Goal: Contribute content

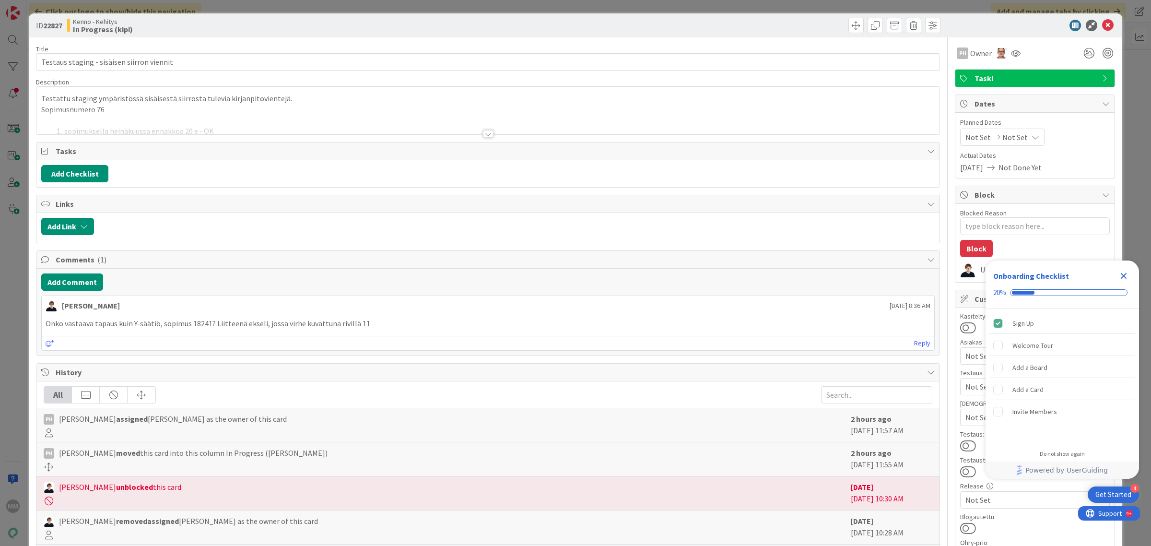
type textarea "x"
click at [483, 138] on div at bounding box center [488, 134] width 11 height 8
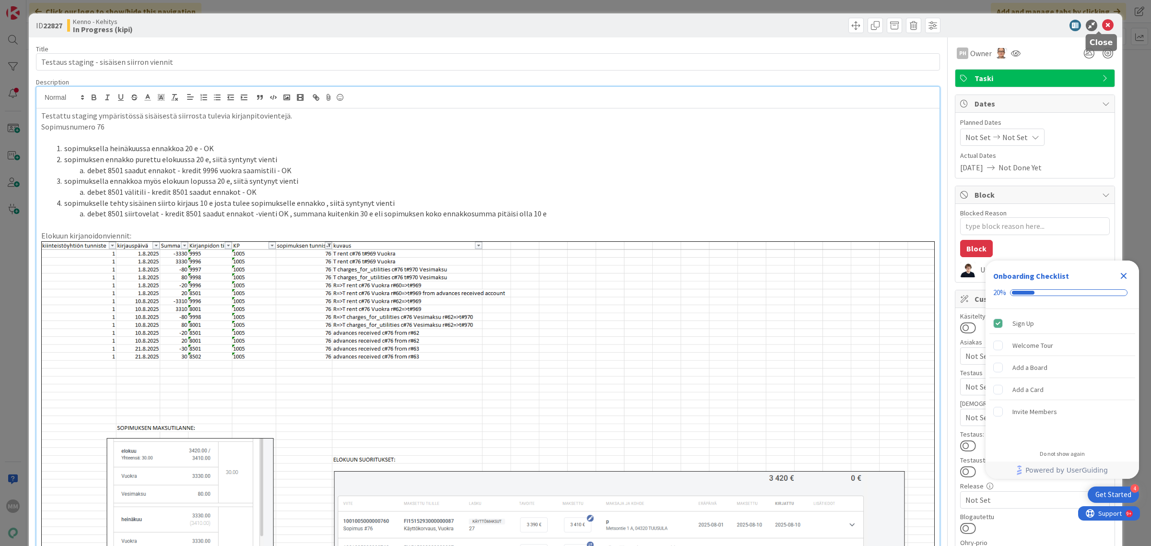
click at [1102, 22] on icon at bounding box center [1108, 26] width 12 height 12
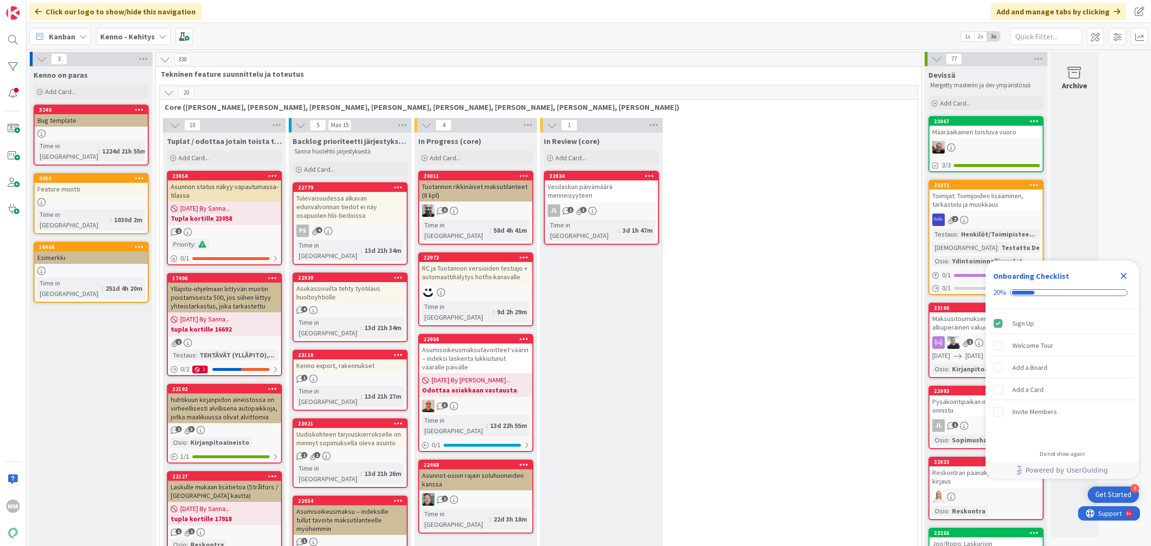
click at [134, 37] on b "Kenno - Kehitys" at bounding box center [127, 37] width 55 height 10
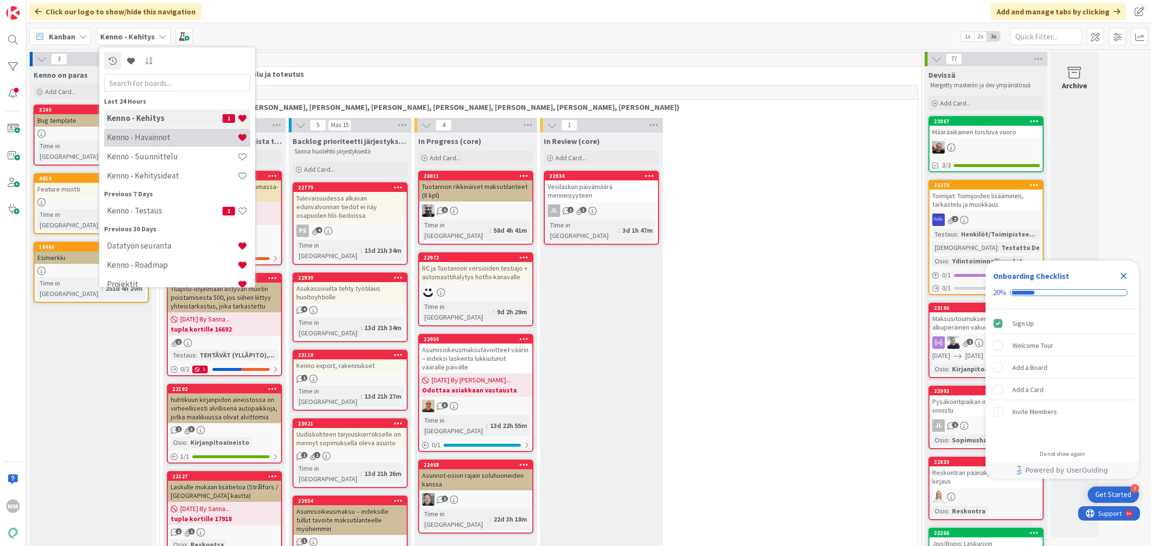
click at [151, 143] on div "Kenno - Havainnot" at bounding box center [177, 137] width 146 height 18
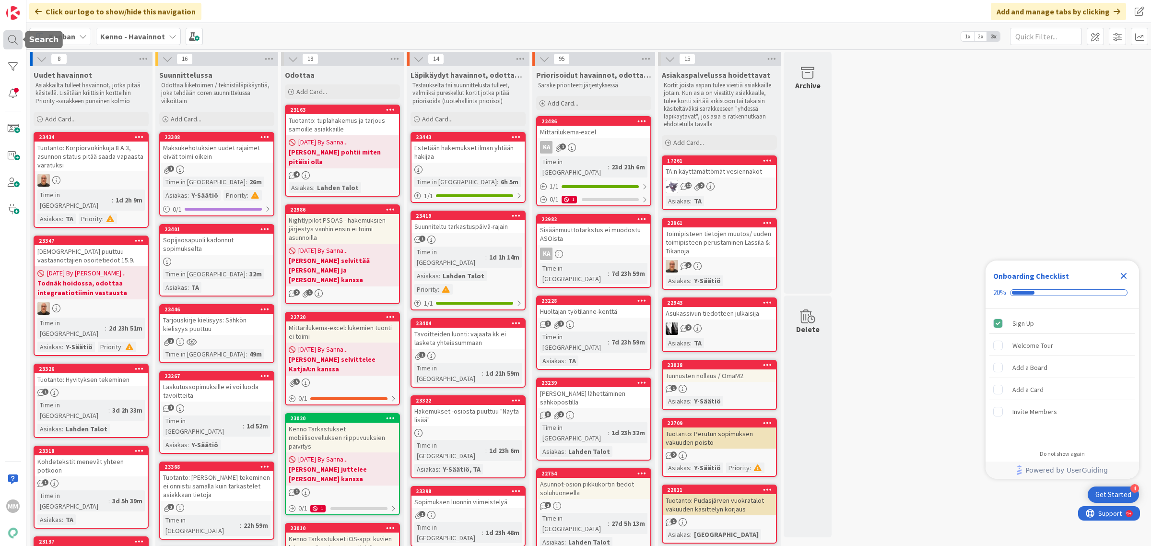
click at [10, 44] on div at bounding box center [12, 39] width 19 height 19
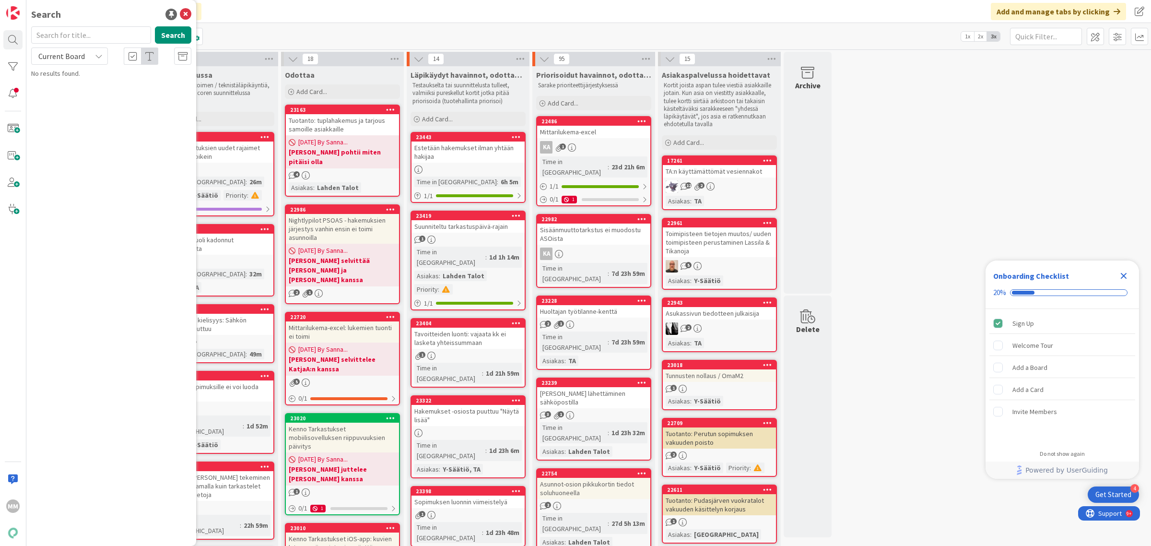
click at [71, 32] on input "text" at bounding box center [91, 34] width 120 height 17
type input "hyvitys"
click at [81, 54] on span "Current Board" at bounding box center [61, 56] width 47 height 10
click at [86, 94] on span "All Boards" at bounding box center [86, 96] width 100 height 14
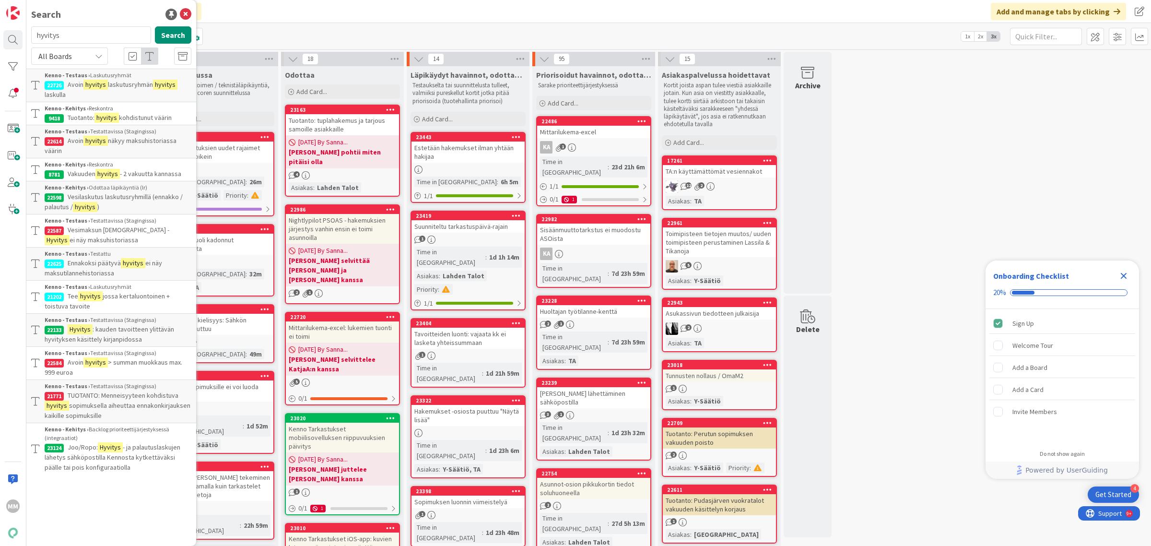
click at [174, 118] on p "Tuotanto: hyvitys kohdistunut väärin" at bounding box center [118, 118] width 147 height 10
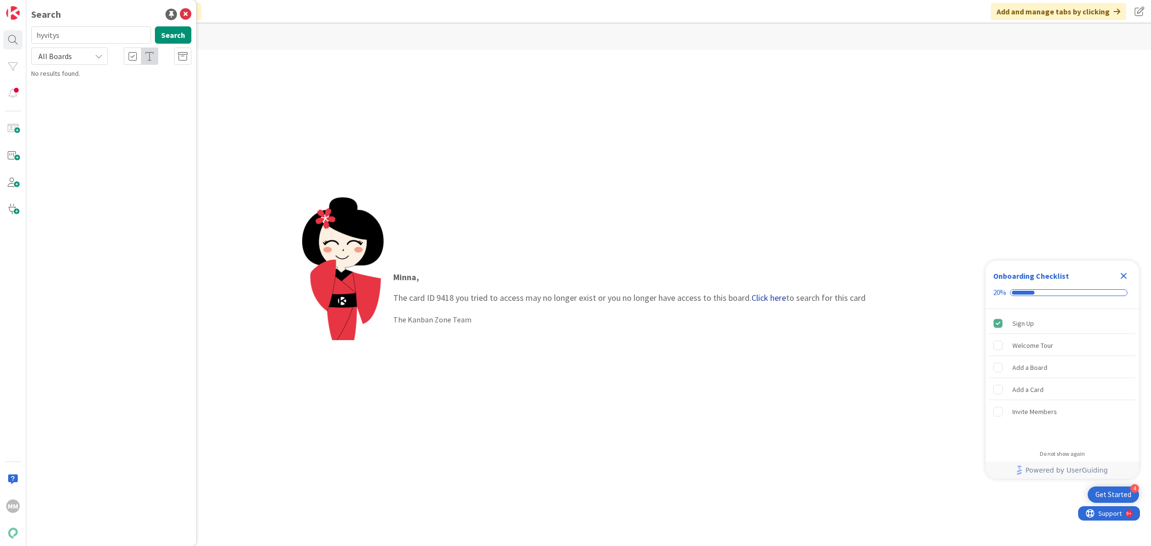
click at [768, 294] on link "Click here" at bounding box center [768, 297] width 35 height 11
click at [762, 298] on link "Click here" at bounding box center [768, 297] width 35 height 11
click at [84, 78] on b "Kenno - Kehitys ›" at bounding box center [67, 74] width 44 height 7
click at [89, 36] on input "9418" at bounding box center [91, 34] width 120 height 17
click at [91, 36] on input "9418" at bounding box center [91, 34] width 120 height 17
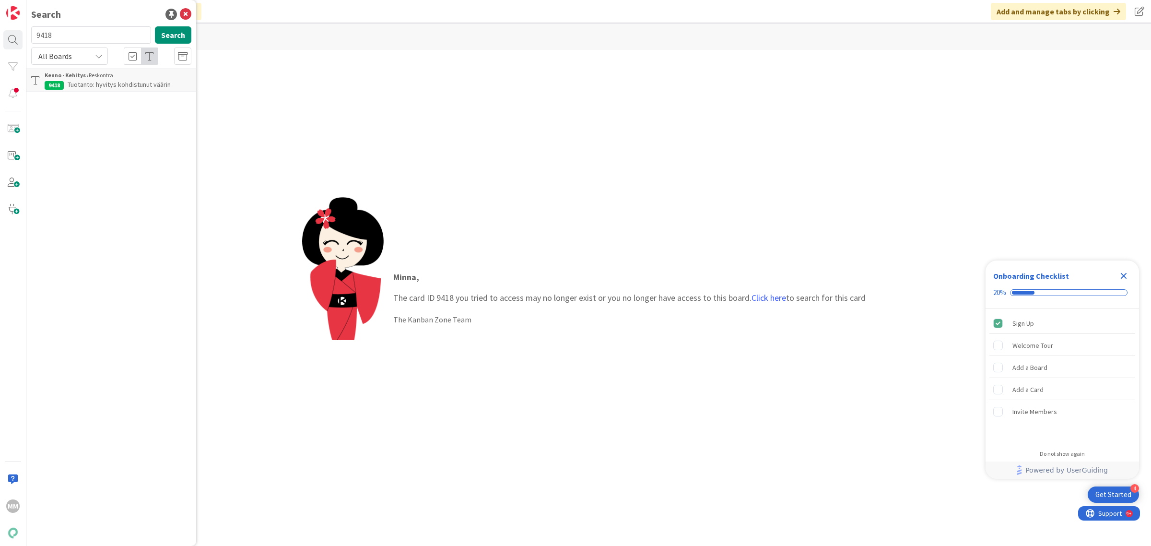
click at [91, 36] on input "9418" at bounding box center [91, 34] width 120 height 17
click at [94, 60] on div "All Boards" at bounding box center [69, 55] width 77 height 17
click at [93, 74] on span "All Boards" at bounding box center [86, 78] width 100 height 14
click at [175, 35] on button "Search" at bounding box center [173, 34] width 36 height 17
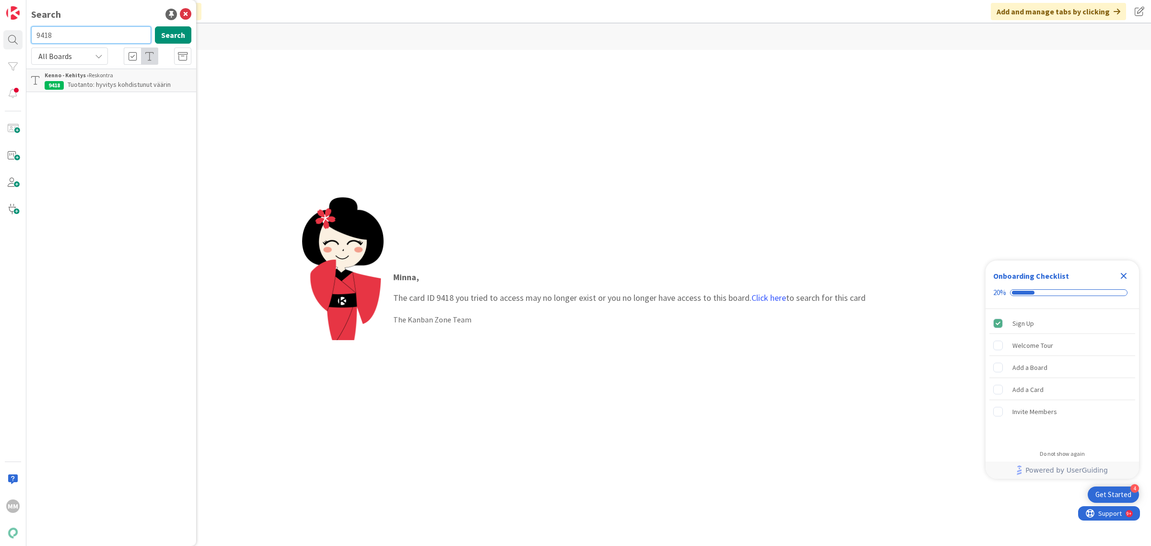
click at [93, 36] on input "9418" at bounding box center [91, 34] width 120 height 17
type input "hyvitys"
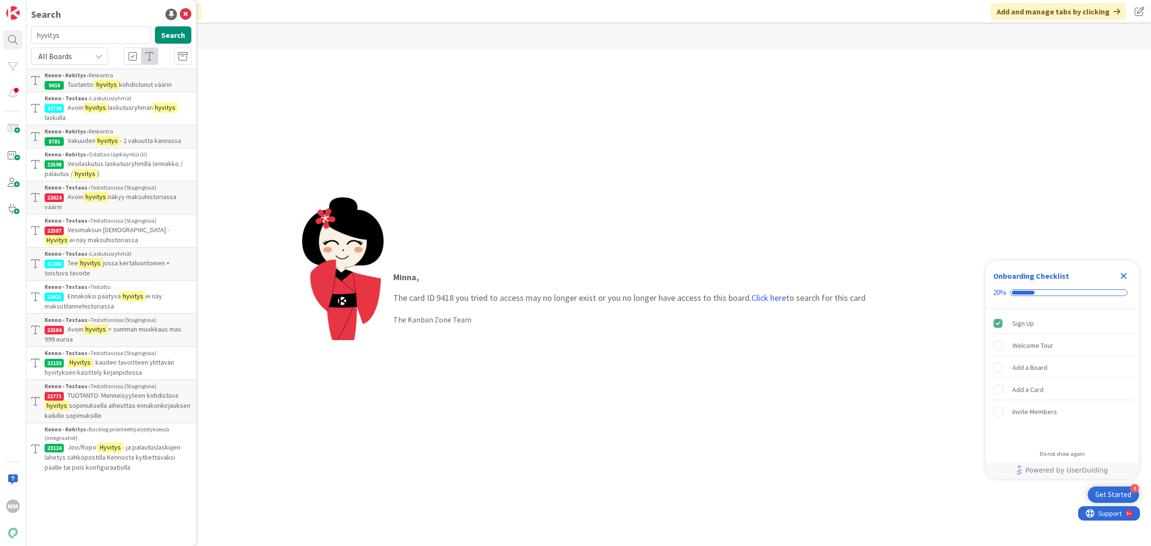
click at [171, 408] on span "sopimuksella aiheuttaa ennakonkirjauksen kaikille sopimuksille" at bounding box center [118, 410] width 146 height 19
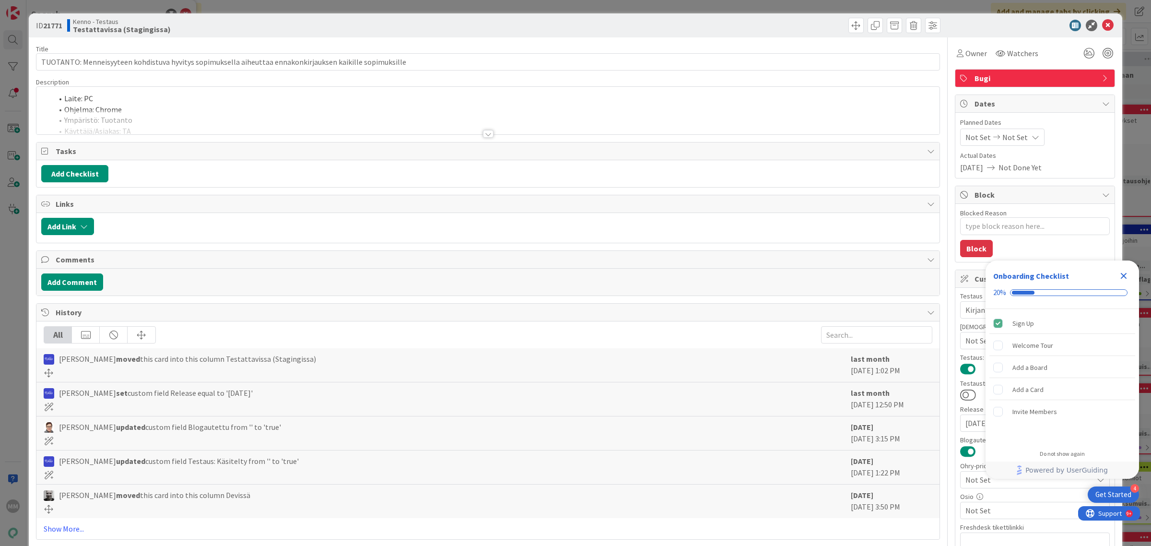
click at [485, 132] on div at bounding box center [488, 134] width 11 height 8
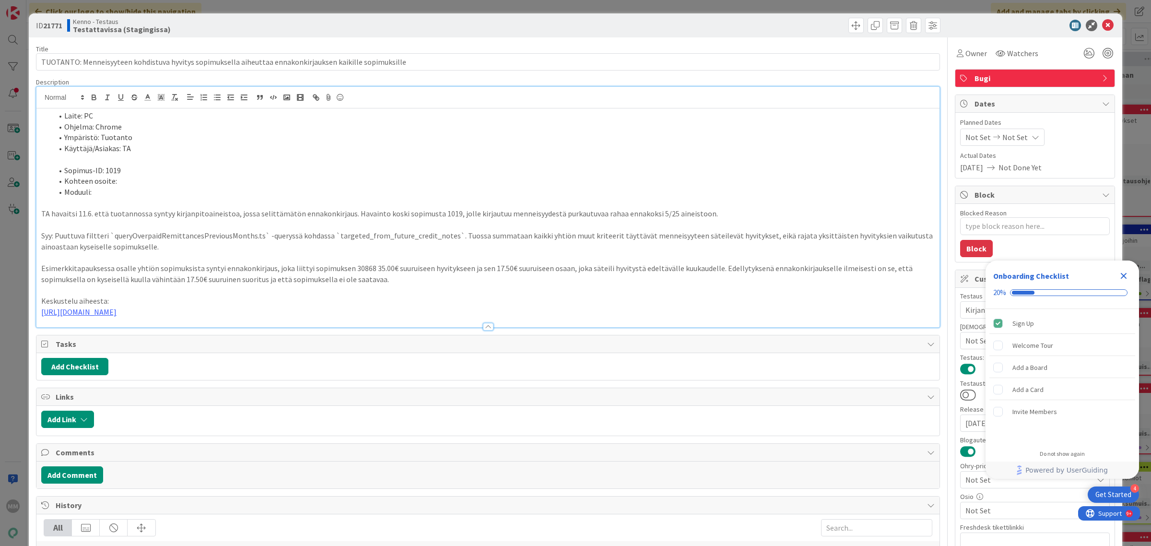
type textarea "x"
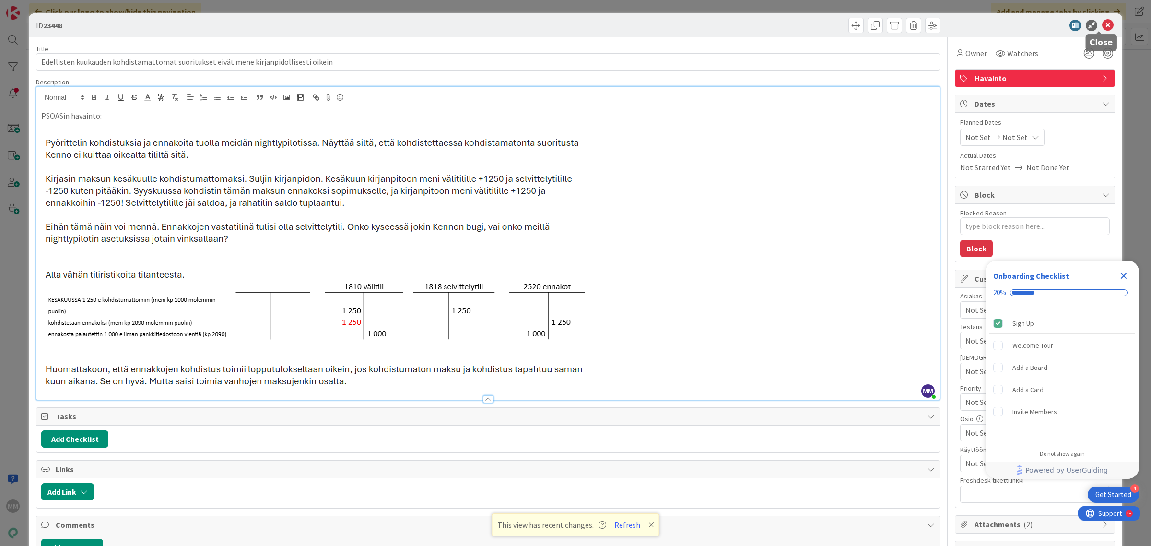
click at [1102, 29] on icon at bounding box center [1108, 26] width 12 height 12
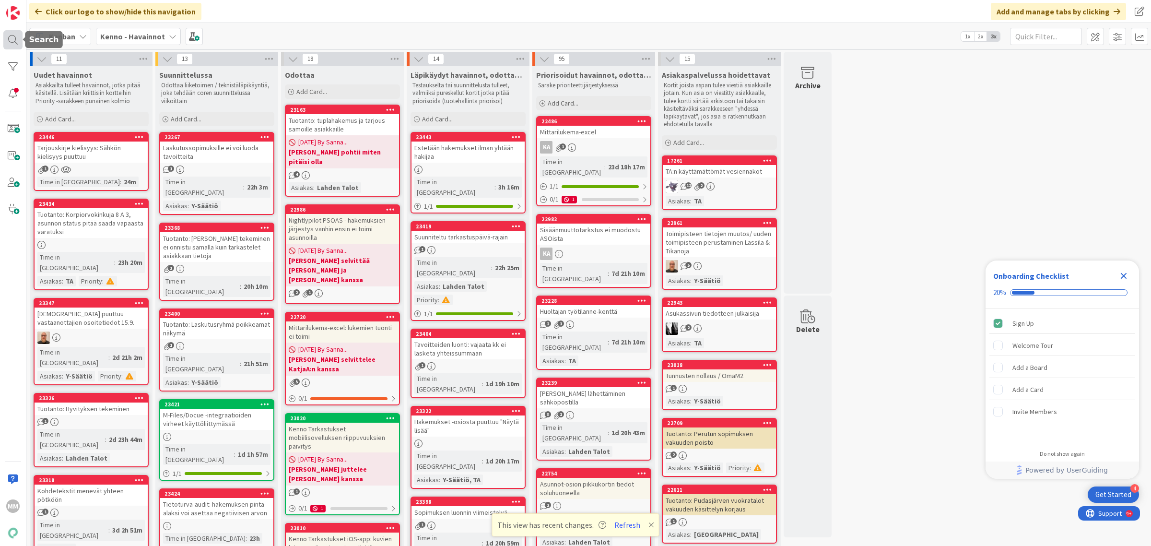
click at [17, 47] on div at bounding box center [12, 39] width 19 height 19
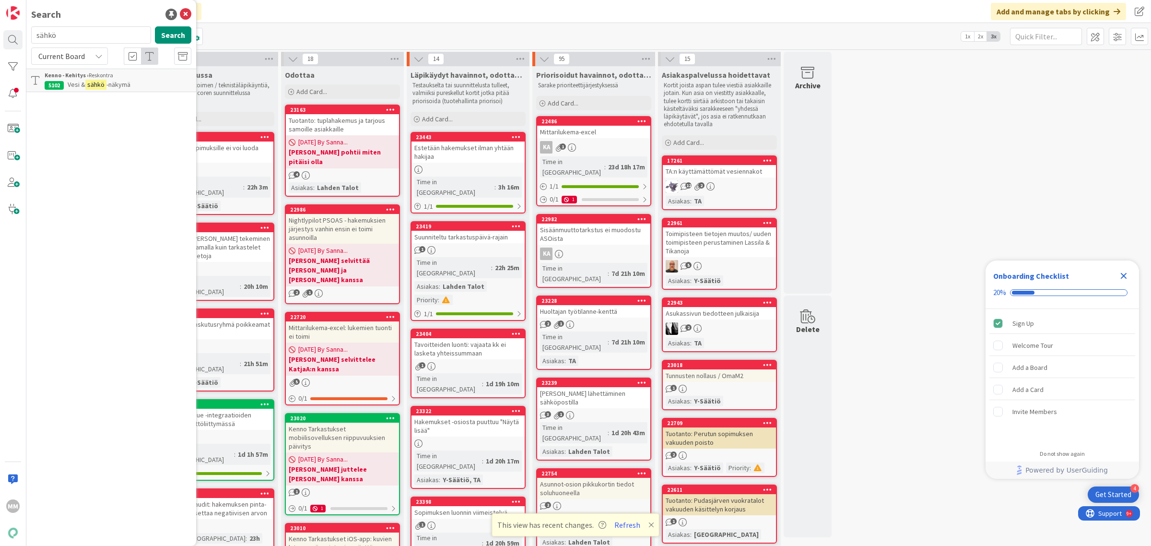
click at [83, 34] on input "sähkö" at bounding box center [91, 34] width 120 height 17
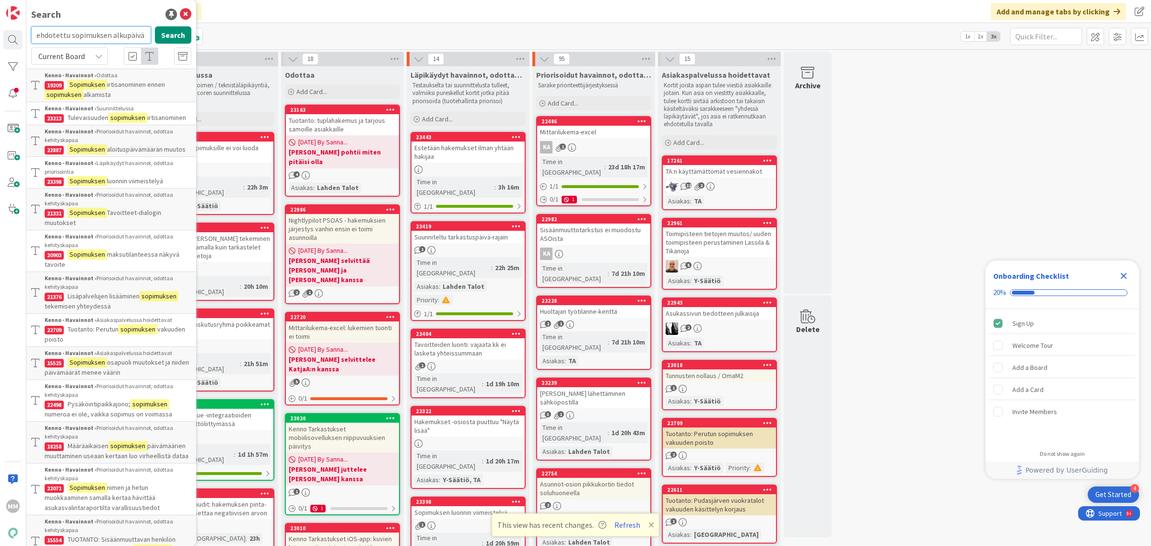
click at [72, 35] on input "ehdotettu sopimuksen alkupäivä" at bounding box center [91, 34] width 120 height 17
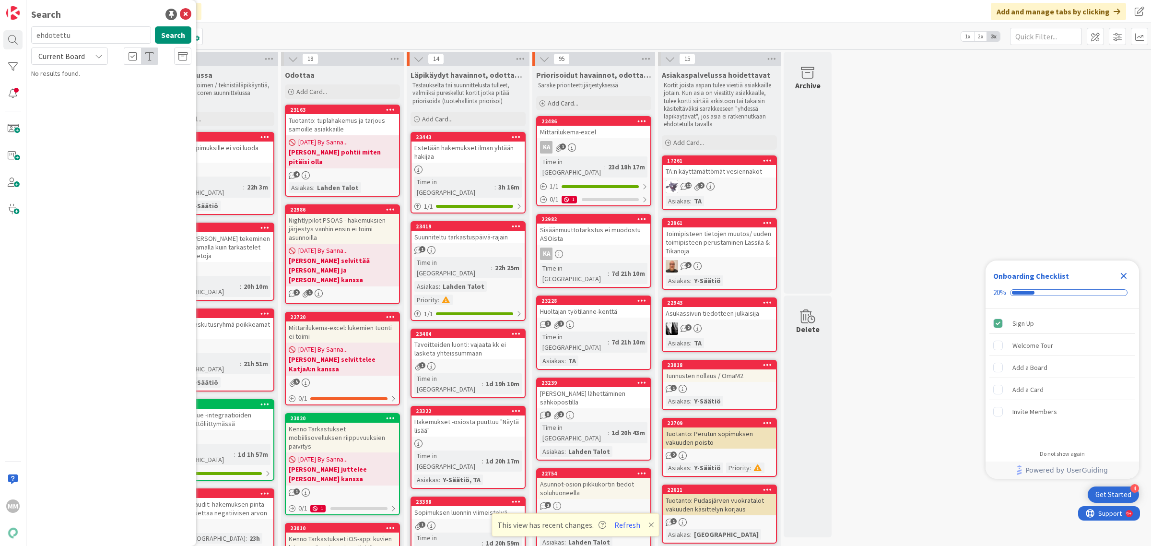
click at [93, 56] on div "Current Board" at bounding box center [69, 55] width 77 height 17
click at [94, 90] on span "All Boards" at bounding box center [86, 96] width 100 height 14
click at [109, 40] on input "ehdotettu" at bounding box center [91, 34] width 120 height 17
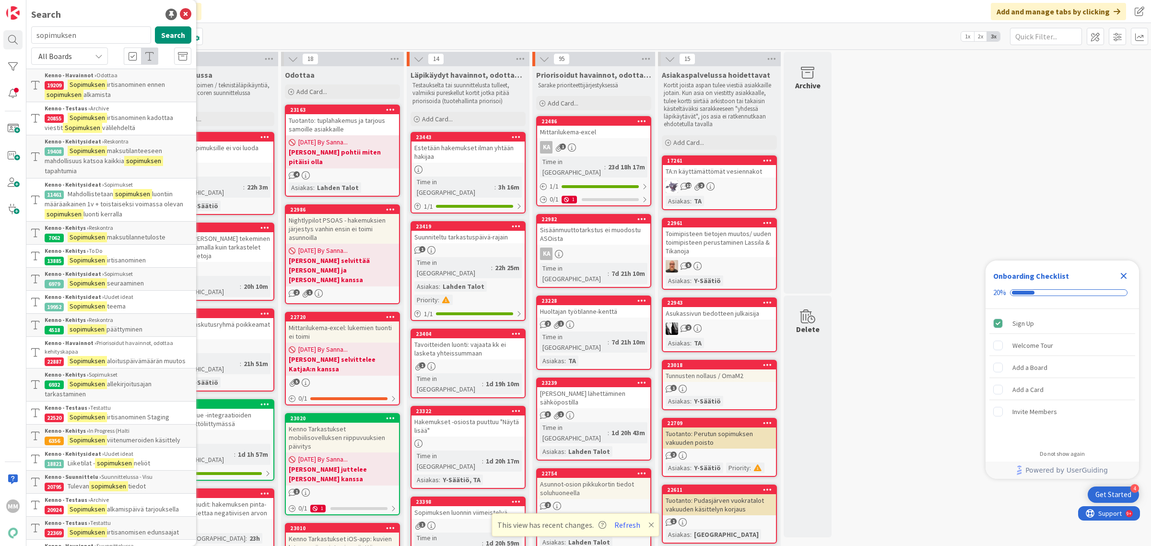
click at [96, 51] on div "All Boards" at bounding box center [69, 55] width 77 height 17
click at [89, 102] on span "All Boards" at bounding box center [86, 96] width 100 height 14
click at [79, 37] on input "sopimuksen" at bounding box center [91, 34] width 120 height 17
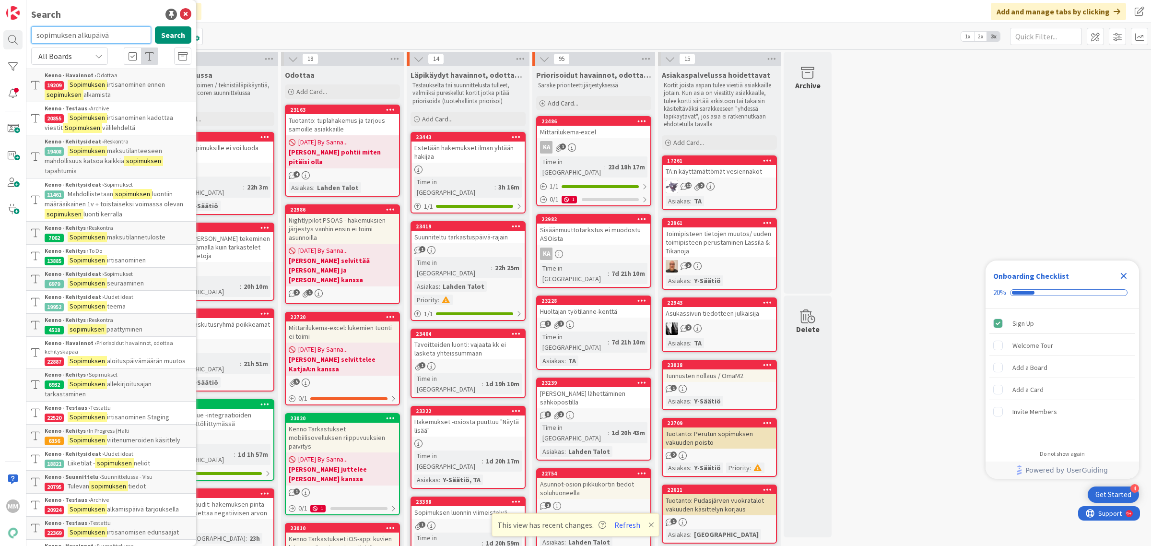
type input "sopimuksen alkupäivä"
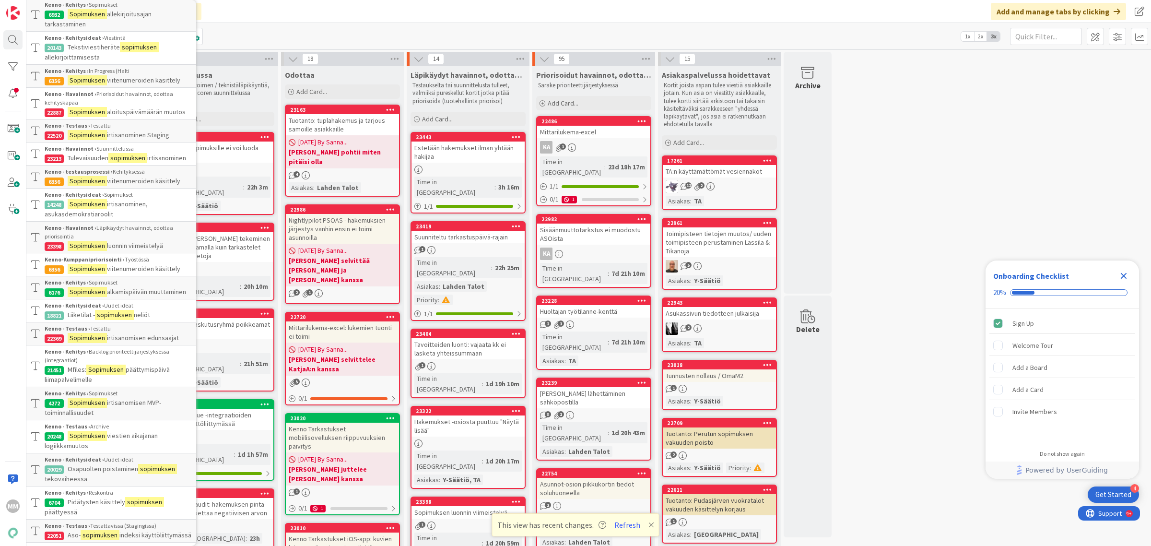
scroll to position [599, 0]
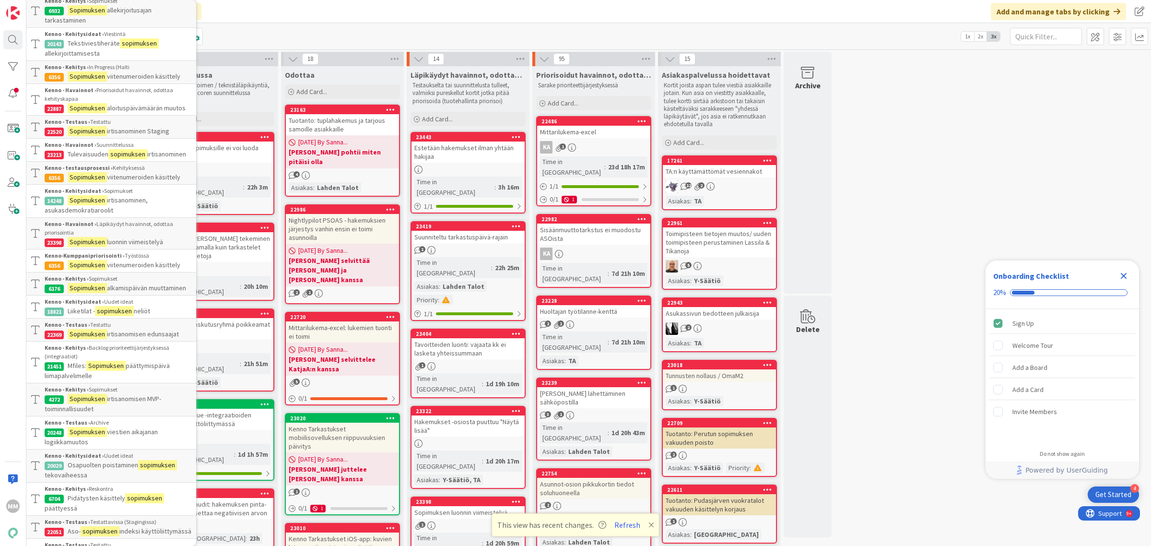
drag, startPoint x: 338, startPoint y: 39, endPoint x: 337, endPoint y: 34, distance: 5.6
click at [337, 35] on div "Kanban Kenno - Havainnot 1x 2x 3x" at bounding box center [588, 36] width 1124 height 26
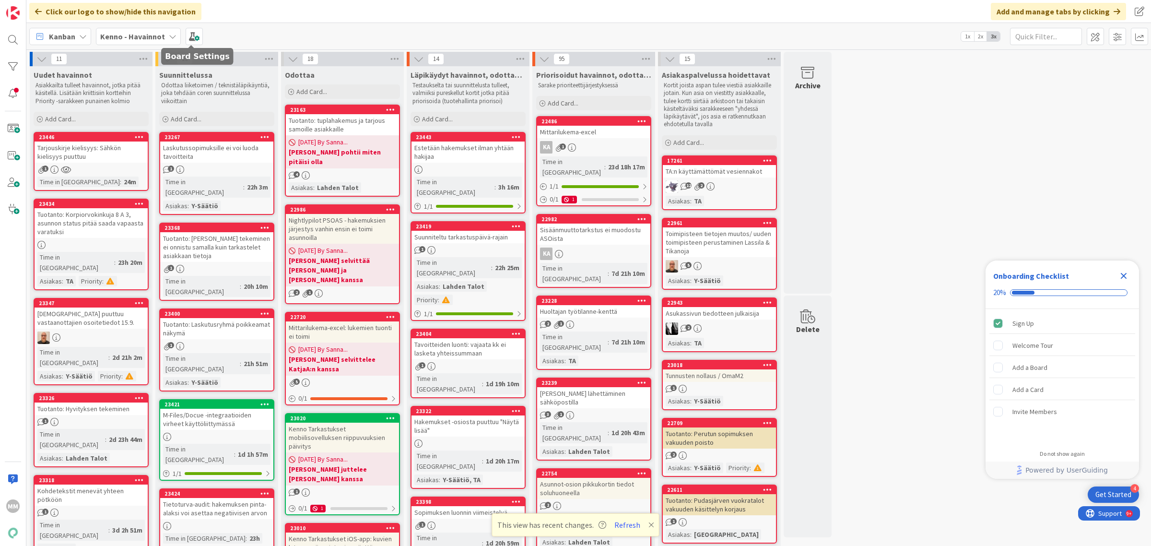
click at [139, 33] on b "Kenno - Havainnot" at bounding box center [132, 37] width 65 height 10
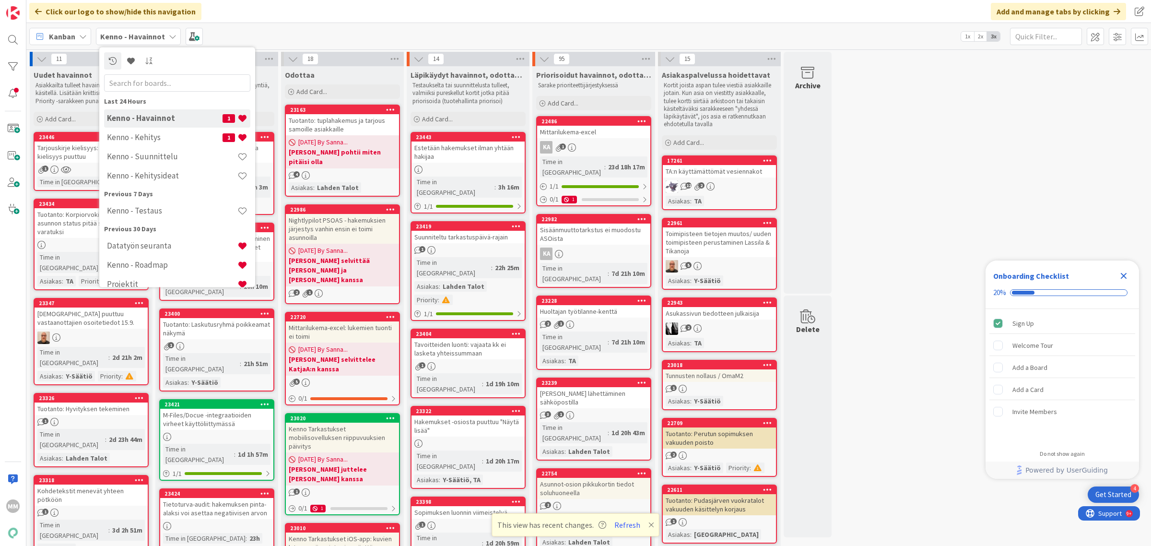
click at [161, 137] on h4 "Kenno - Kehitys" at bounding box center [165, 137] width 116 height 10
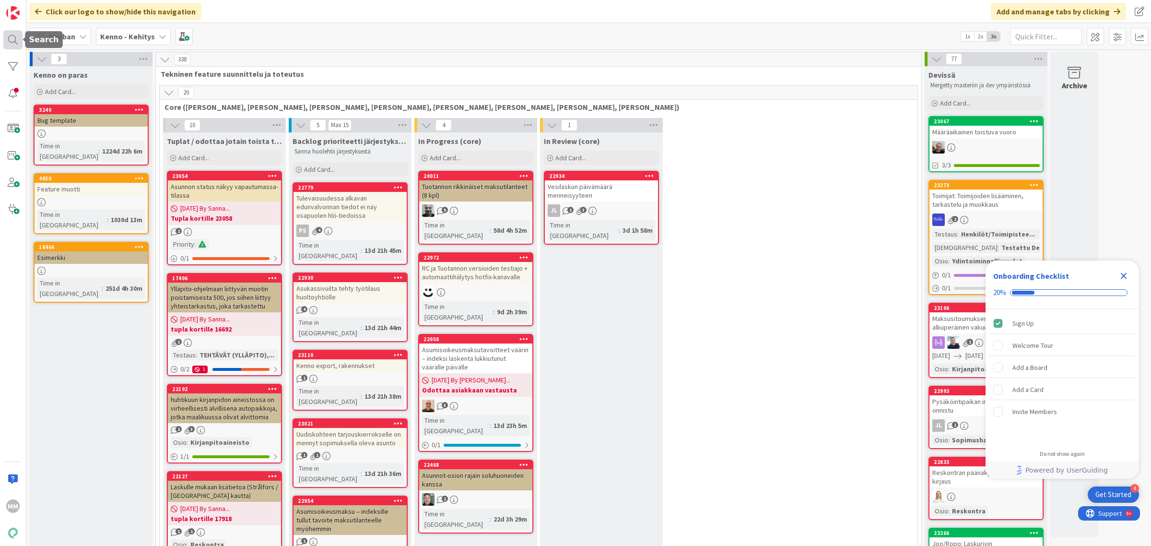
click at [18, 42] on div at bounding box center [12, 39] width 19 height 19
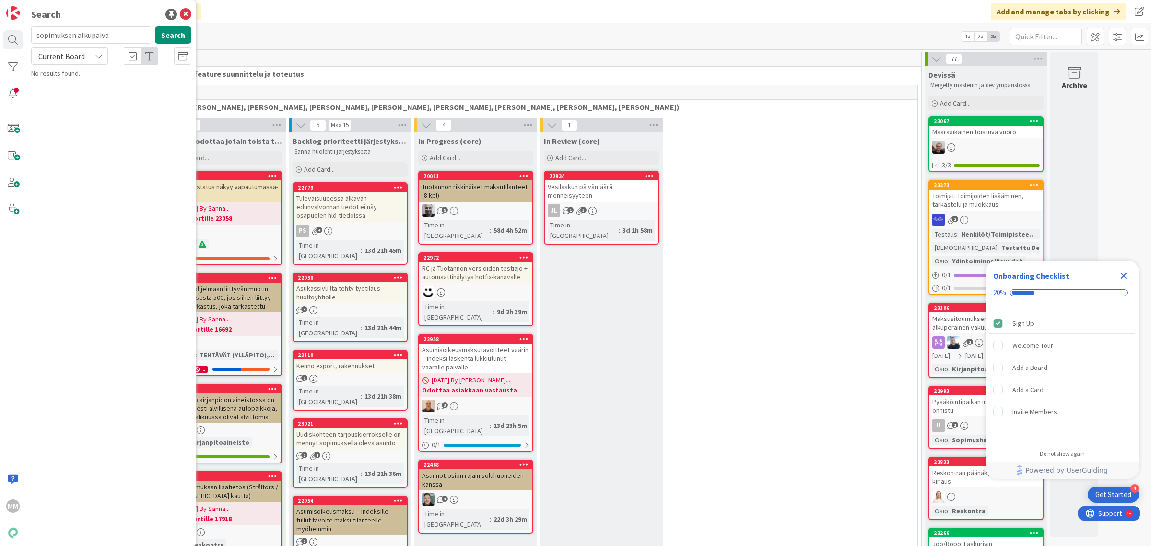
click at [123, 36] on input "sopimuksen alkupäivä" at bounding box center [91, 34] width 120 height 17
type input "laskutus"
click at [68, 56] on span "Current Board" at bounding box center [61, 56] width 47 height 10
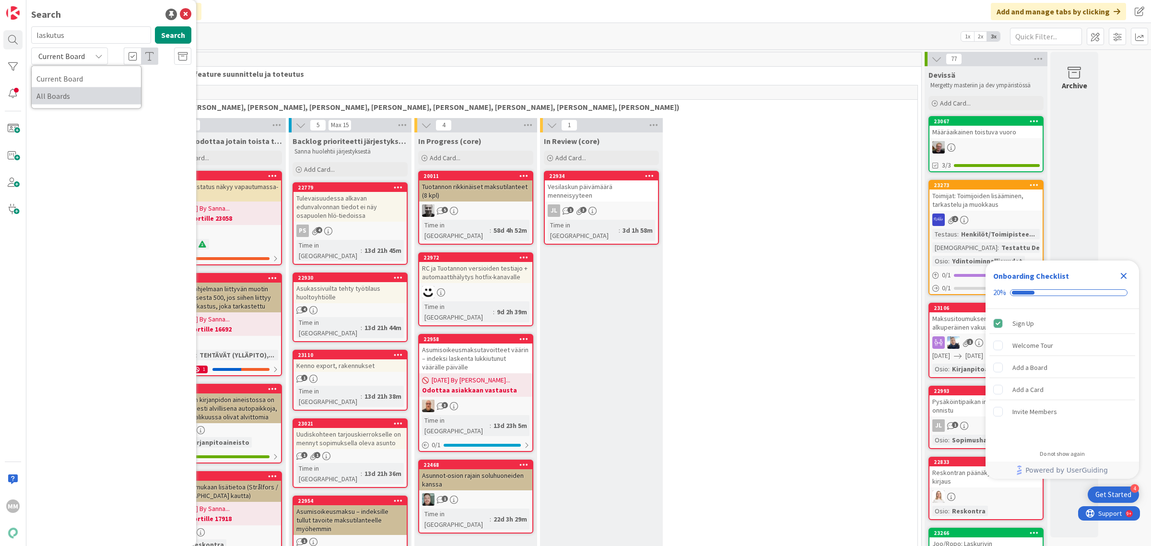
click at [72, 90] on span "All Boards" at bounding box center [86, 96] width 100 height 14
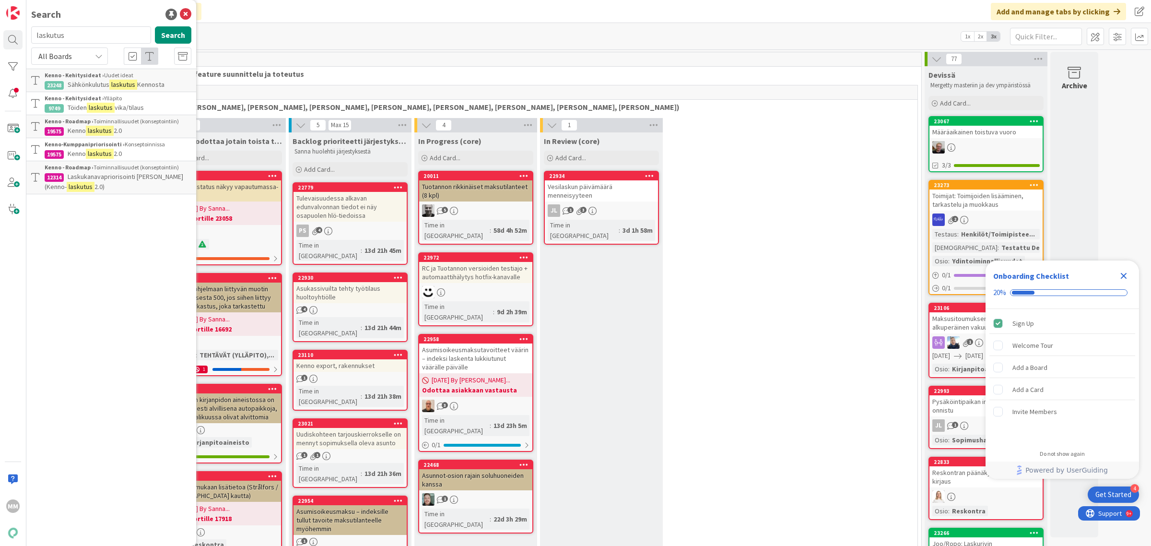
click at [140, 128] on p "Kenno laskutus 2.0" at bounding box center [118, 131] width 147 height 10
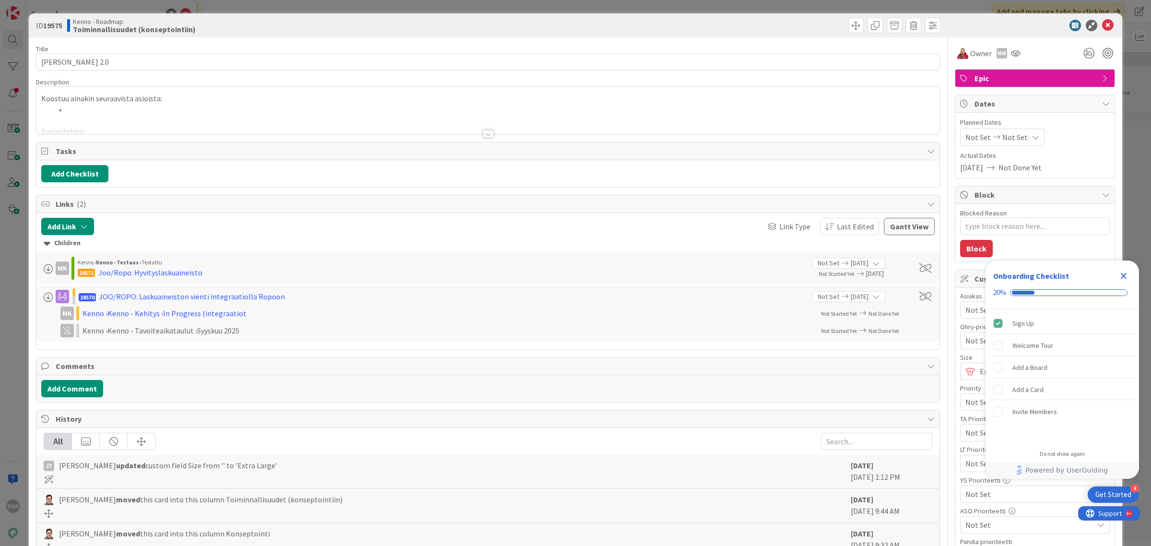
type textarea "x"
click at [1123, 273] on icon "Close Checklist" at bounding box center [1124, 276] width 12 height 12
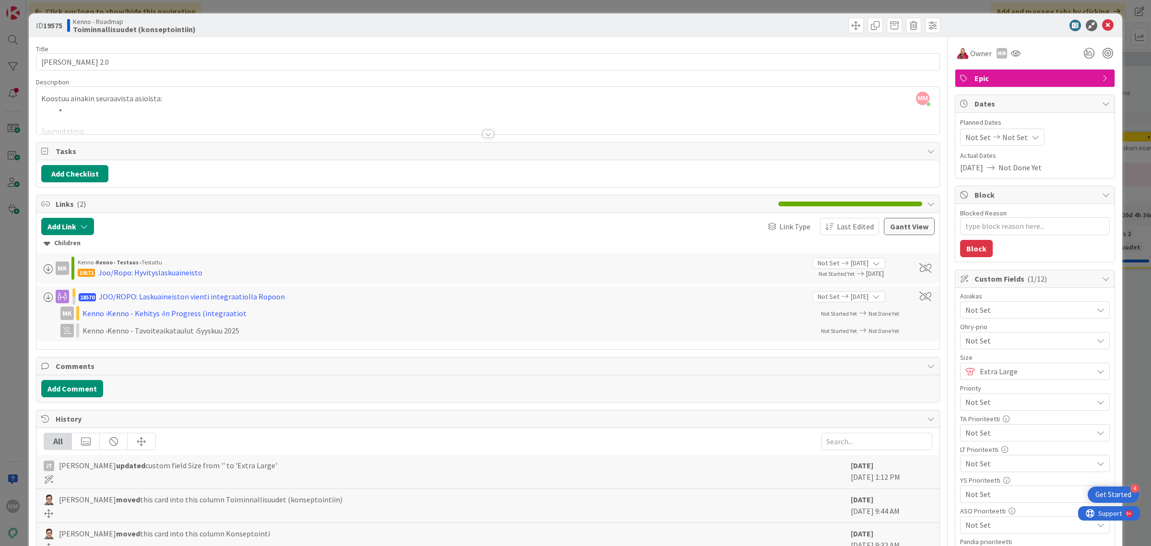
click at [483, 136] on div at bounding box center [488, 134] width 11 height 8
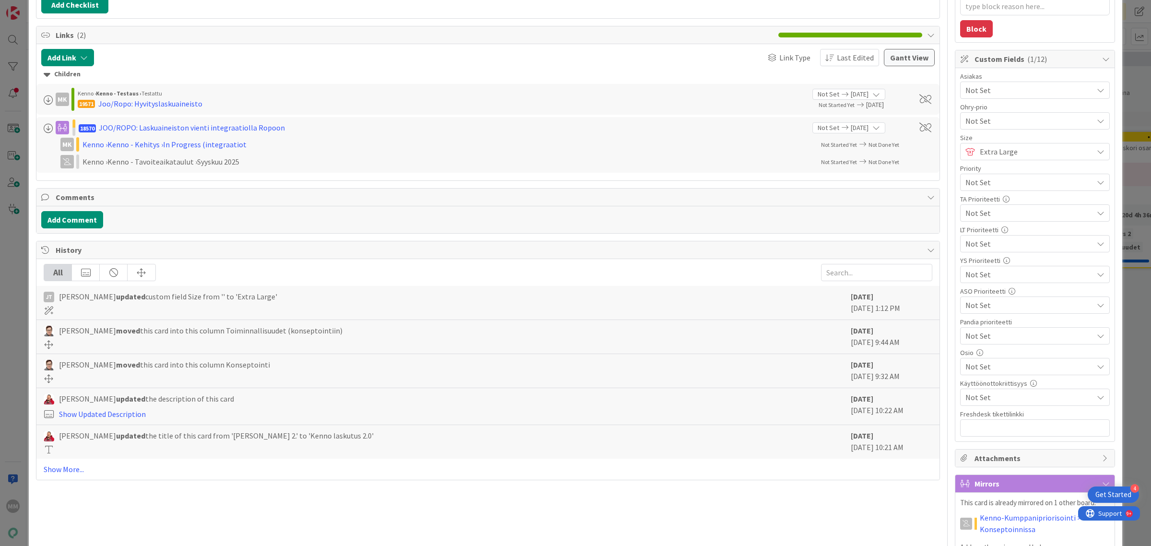
scroll to position [120, 0]
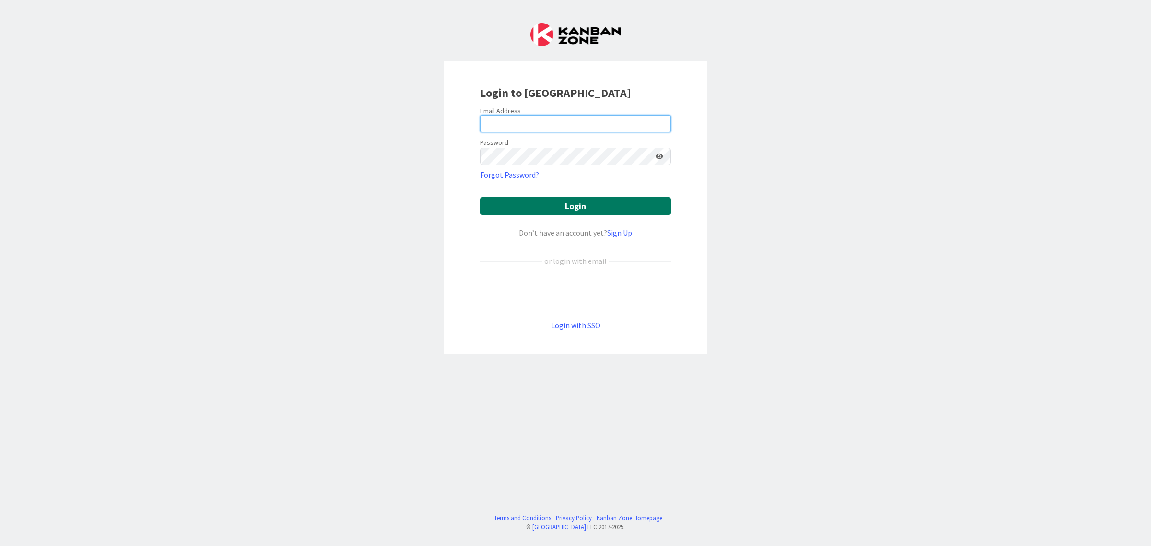
type input "[EMAIL_ADDRESS][DOMAIN_NAME]"
click at [575, 202] on button "Login" at bounding box center [575, 206] width 191 height 19
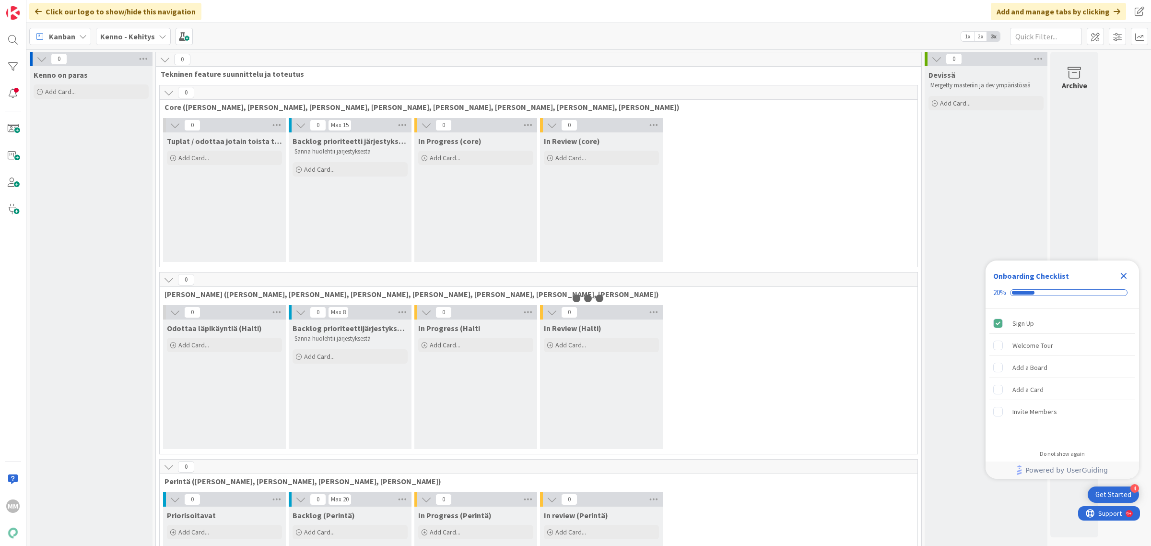
click at [125, 34] on b "Kenno - Kehitys" at bounding box center [127, 37] width 55 height 10
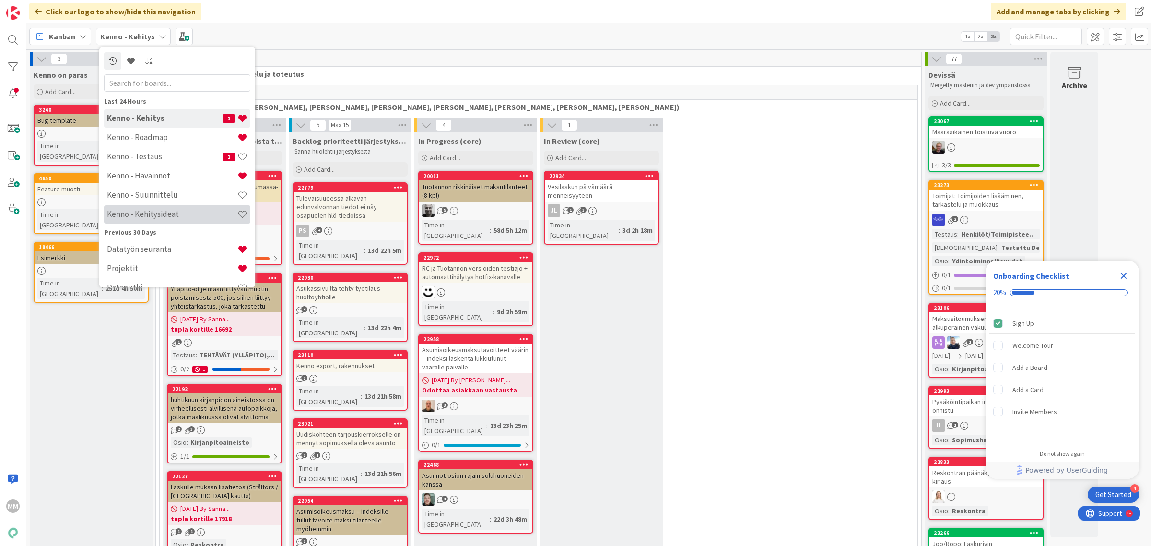
click at [167, 220] on div "Kenno - Kehitysideat" at bounding box center [177, 214] width 146 height 18
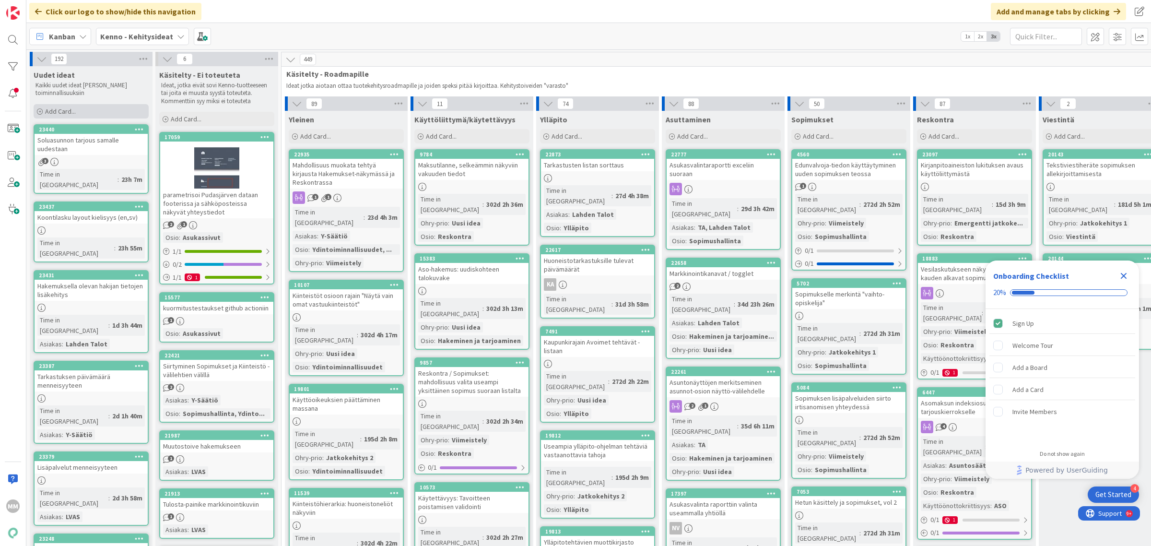
click at [61, 111] on span "Add Card..." at bounding box center [60, 111] width 31 height 9
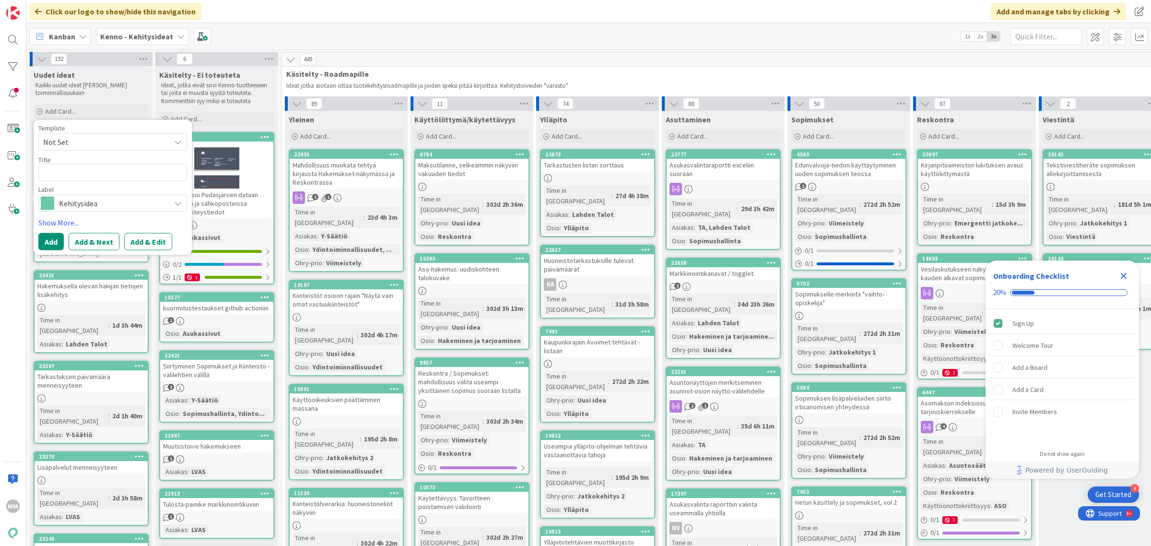
type textarea "x"
type textarea "Ta"
type textarea "x"
type textarea "Tarj"
type textarea "x"
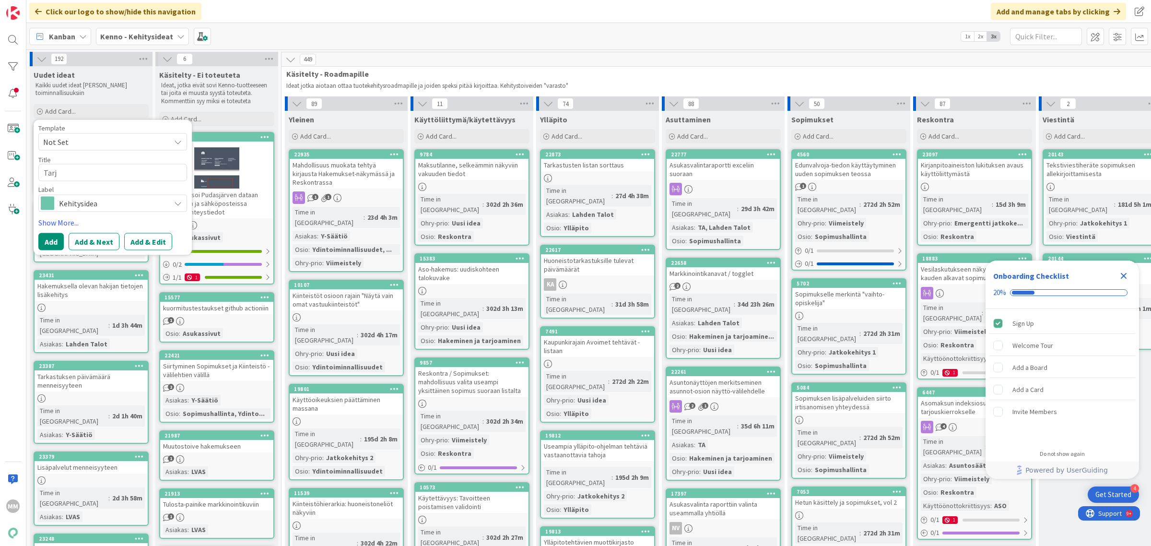
type textarea "Tarjo"
type textarea "x"
type textarea "Tarjous"
type textarea "x"
type textarea "Tarjousk"
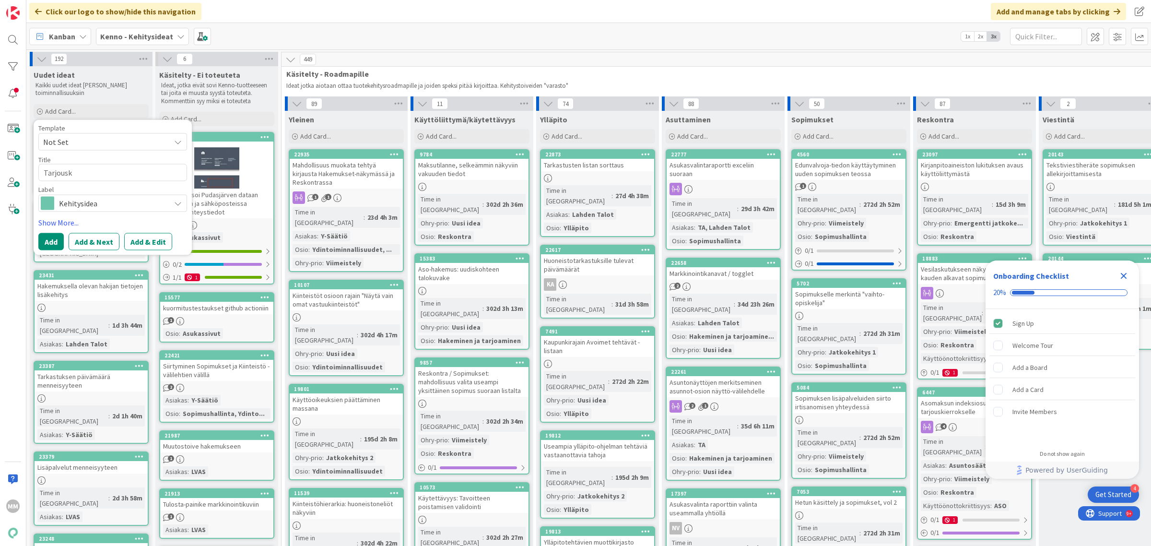
type textarea "x"
type textarea "Tarjouski"
type textarea "x"
type textarea "Tarjouskir"
type textarea "x"
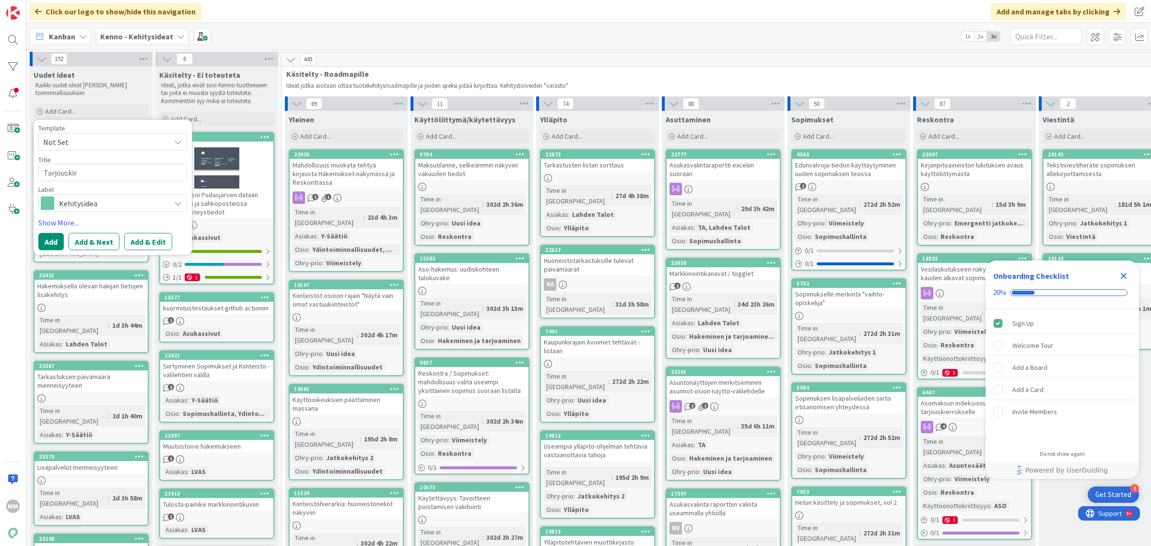
type textarea "Tarjouskirj"
type textarea "x"
type textarea "Tarjouskirje"
type textarea "x"
type textarea "Tarjouskirjee"
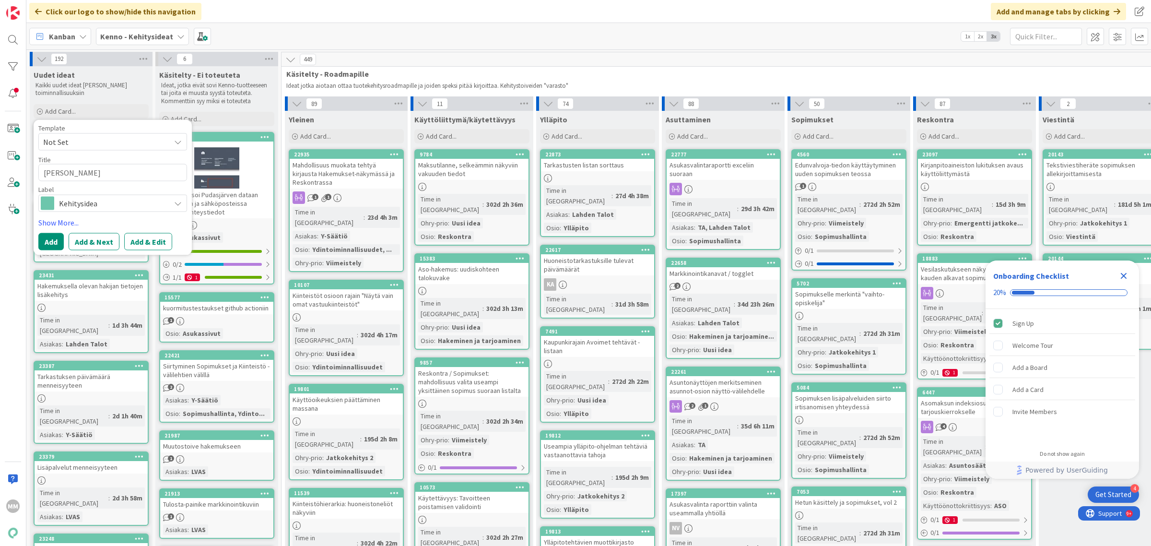
type textarea "x"
type textarea "Tarjouskirjees"
type textarea "x"
type textarea "Tarjouskirjeese"
type textarea "x"
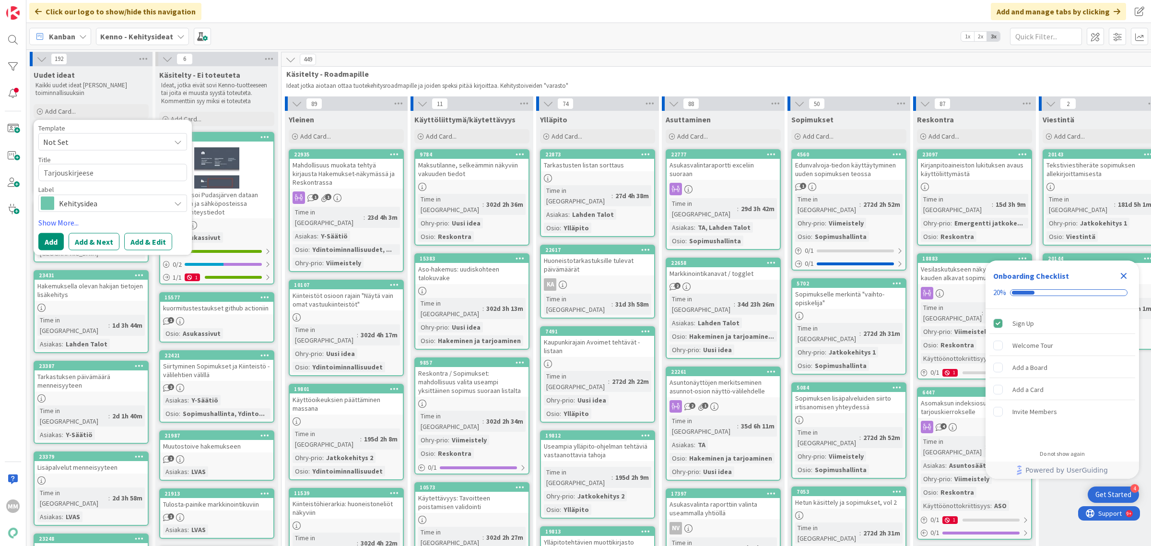
type textarea "Tarjouskirjeesee"
type textarea "x"
type textarea "Tarjouskirjeeseen"
type textarea "x"
type textarea "Tarjouskirjeeseen"
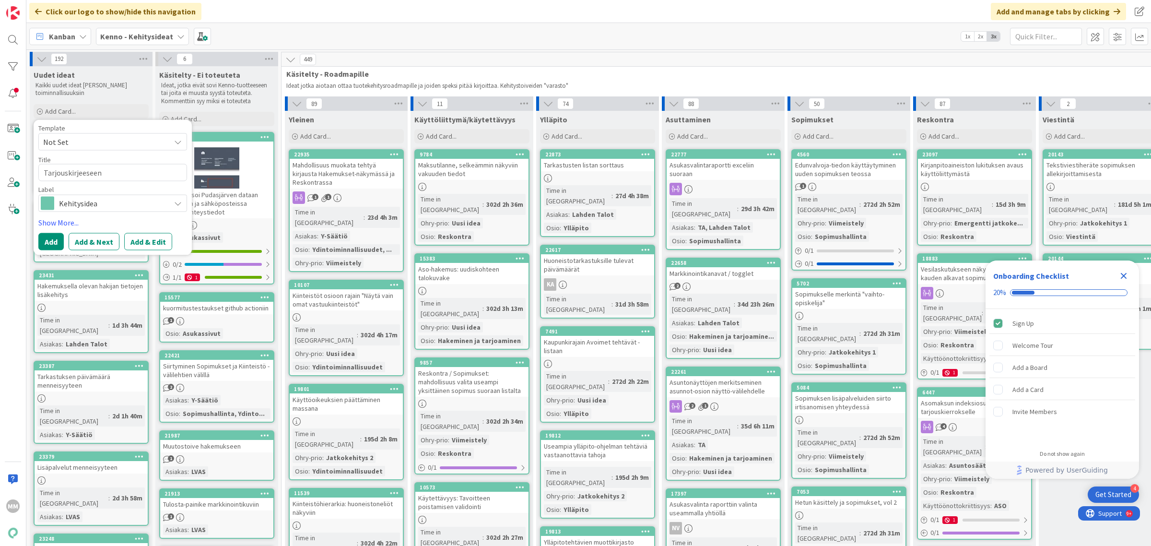
type textarea "x"
type textarea "Tarjouskirjeesee"
type textarea "x"
type textarea "Tarjouskirjeese"
type textarea "x"
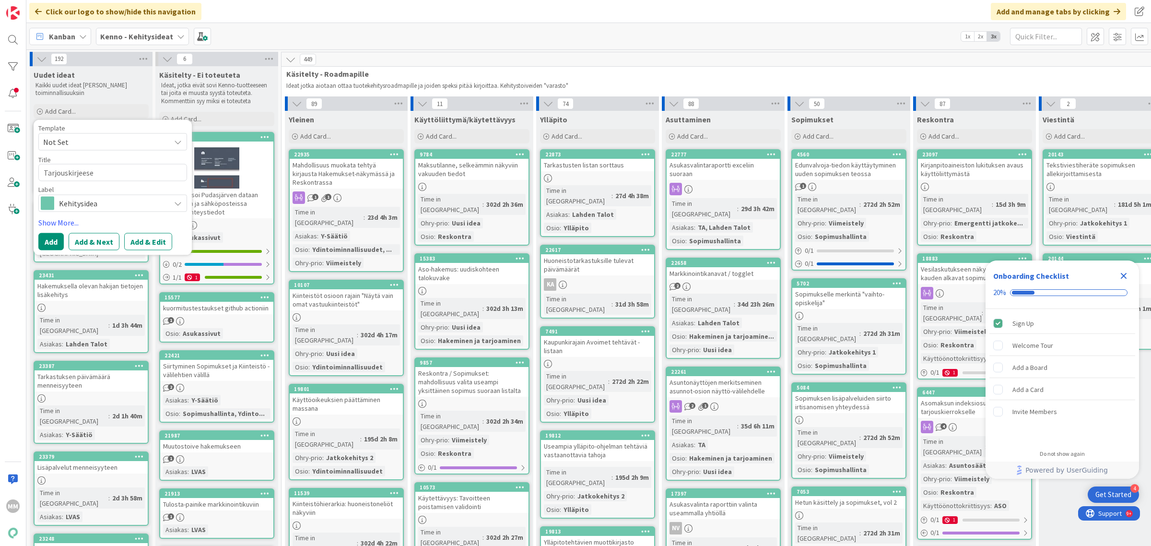
type textarea "Tarjouskirjees"
type textarea "x"
type textarea "Tarjouskirjee"
type textarea "x"
type textarea "Tarjouskirje"
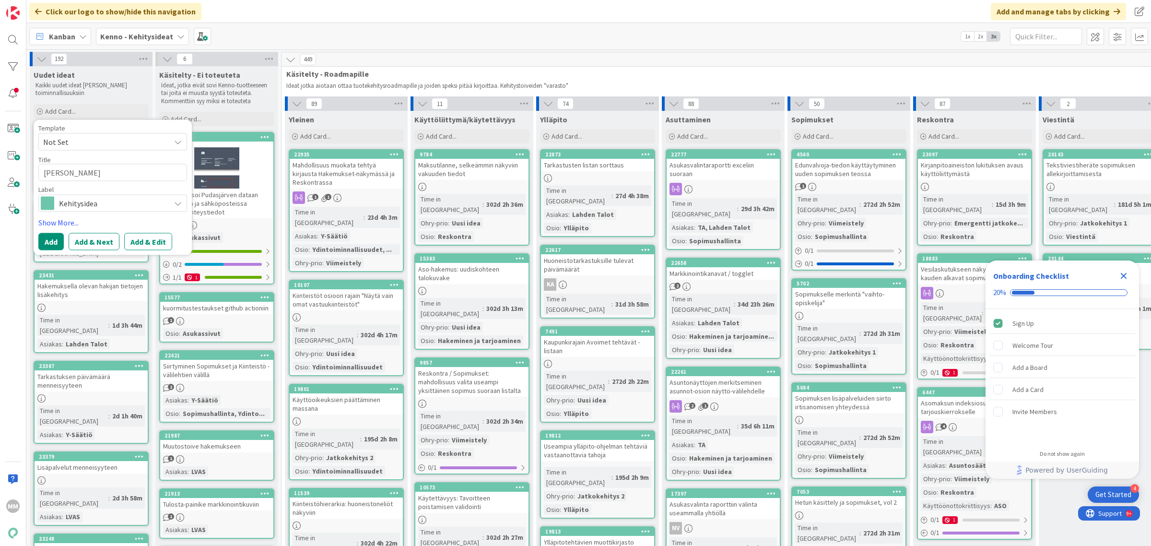
type textarea "x"
type textarea "Tarjouskirje"
type textarea "x"
type textarea "Tarjouskirje -"
type textarea "x"
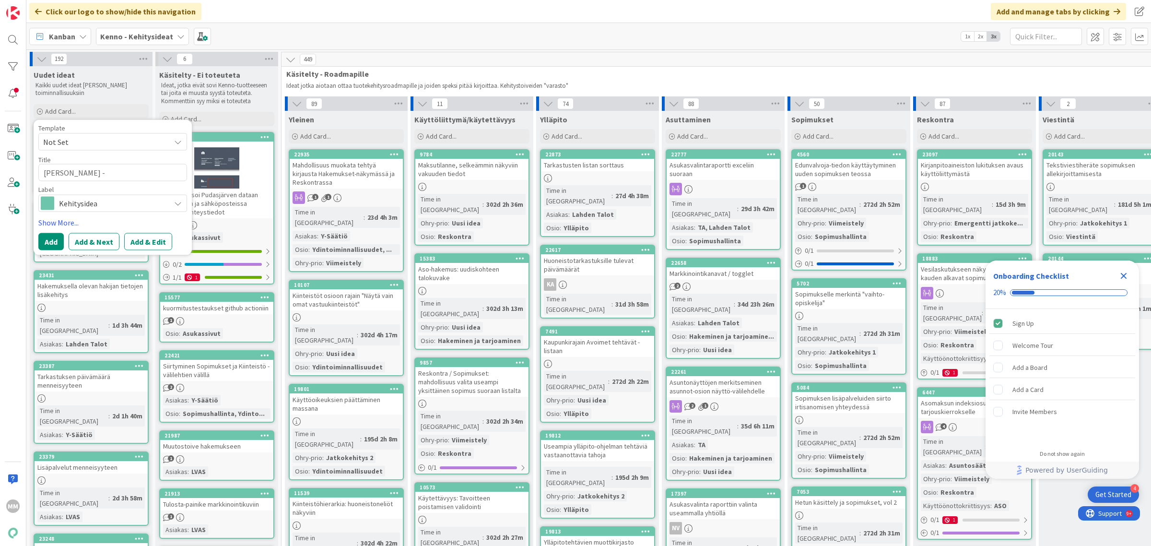
type textarea "Tarjouskirje -"
type textarea "x"
type textarea "Tarjouskirje - s"
type textarea "x"
type textarea "Tarjouskirje - sä"
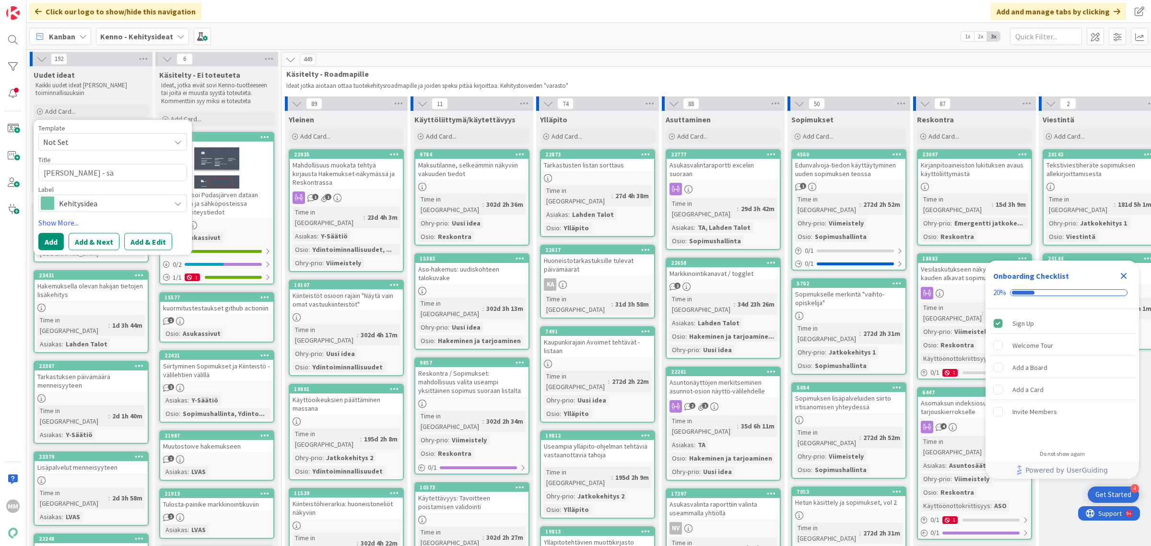
type textarea "x"
type textarea "Tarjouskirje - säh"
type textarea "x"
type textarea "Tarjouskirje - sähkö"
type textarea "x"
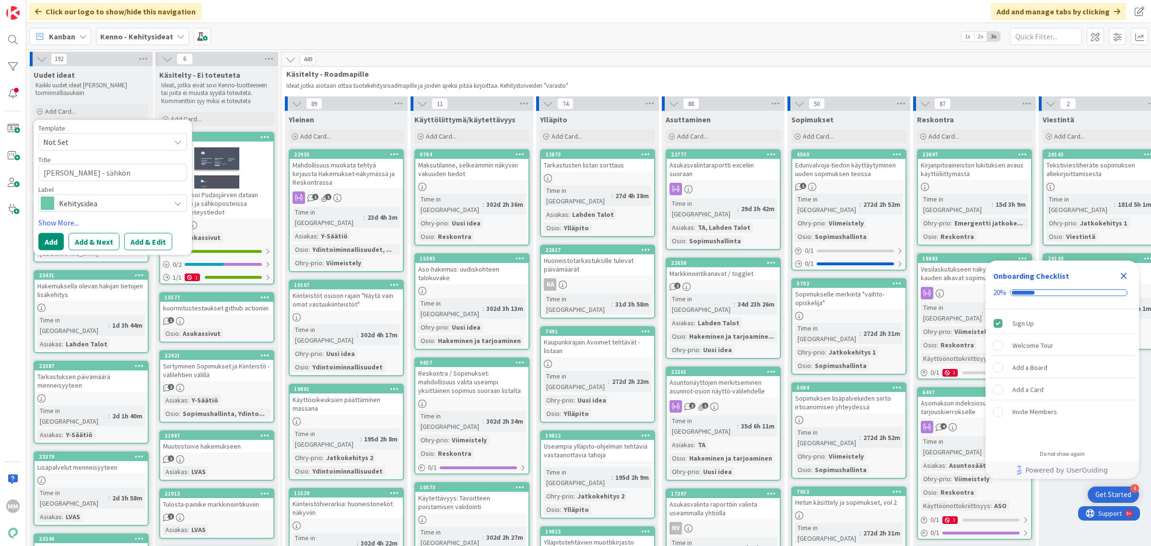
type textarea "Tarjouskirje - sähkön"
type textarea "x"
type textarea "Tarjouskirje - sähkön l"
type textarea "x"
type textarea "Tarjouskirje - sähkön li"
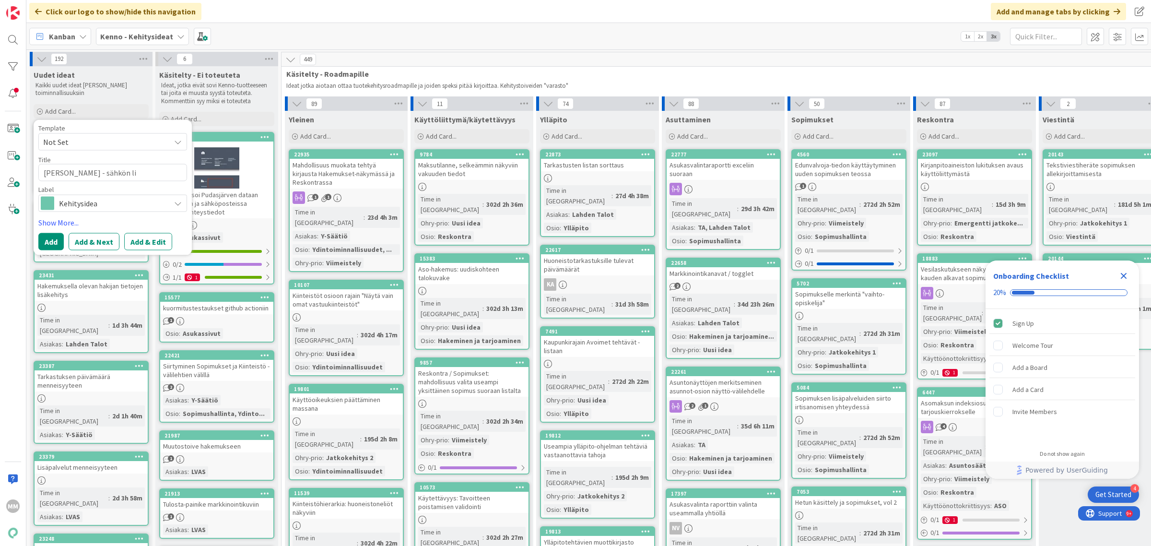
type textarea "x"
type textarea "Tarjouskirje - sähkön lis"
type textarea "x"
type textarea "Tarjouskirje - sähkön lisä"
type textarea "x"
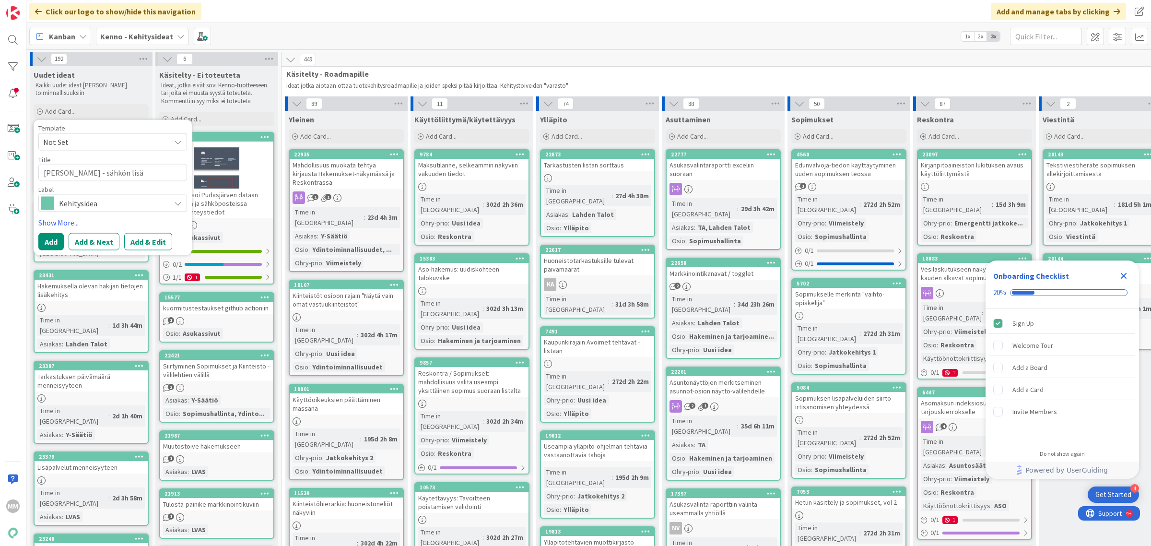
type textarea "Tarjouskirje - sähkön lisät"
type textarea "x"
type textarea "Tarjouskirje - sähkön lisätie"
type textarea "x"
type textarea "Tarjouskirje - sähkön lisätiet"
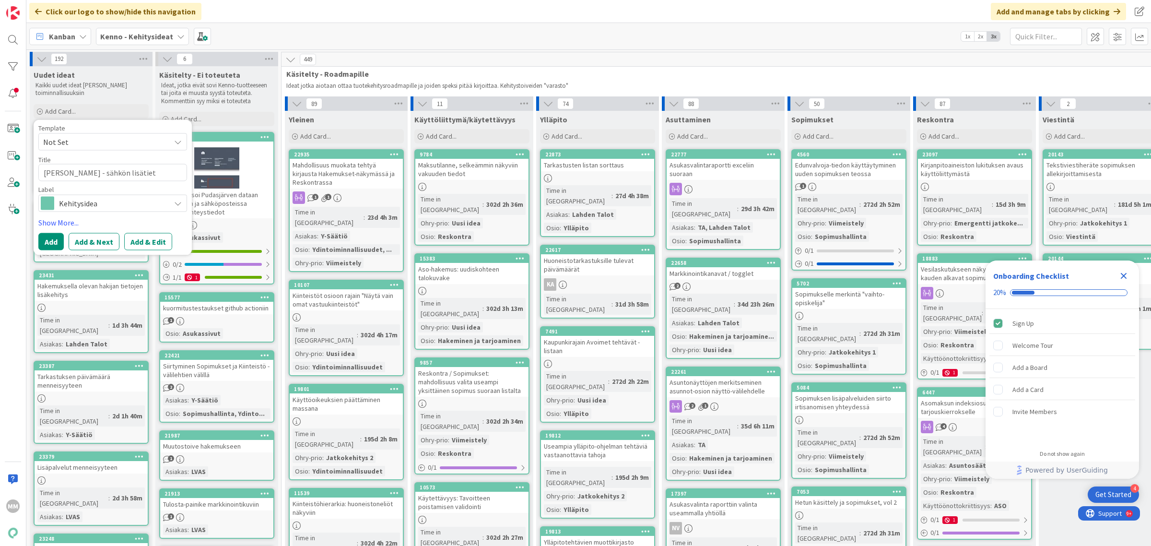
type textarea "x"
type textarea "Tarjouskirje - sähkön lisätieto"
type textarea "x"
type textarea "Tarjouskirje - sähkön lisätieto"
click at [51, 240] on button "Add" at bounding box center [50, 241] width 25 height 17
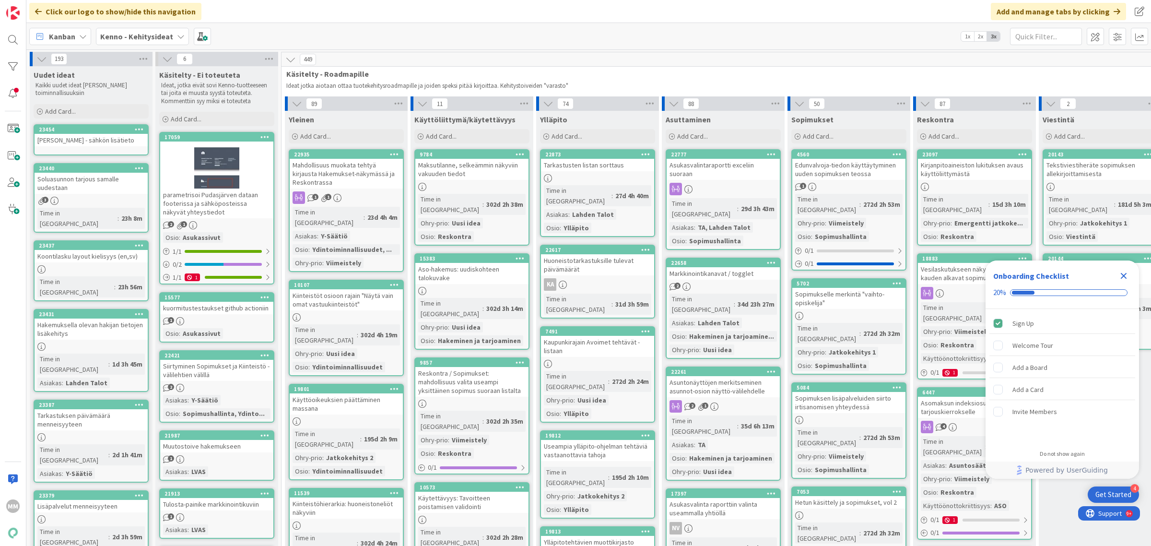
click at [98, 143] on div "Tarjouskirje - sähkön lisätieto" at bounding box center [91, 140] width 113 height 12
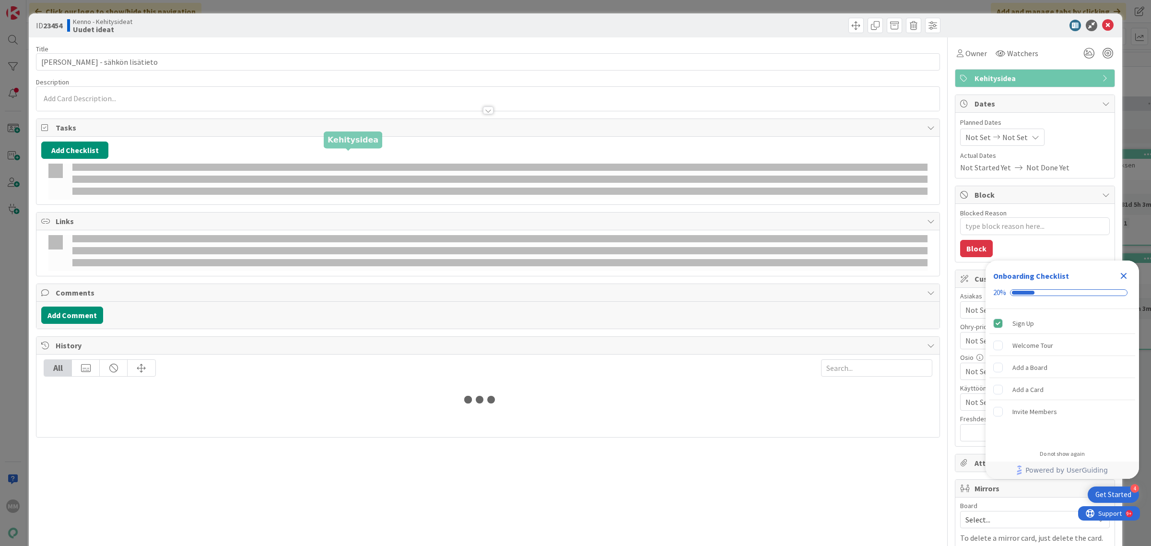
type textarea "x"
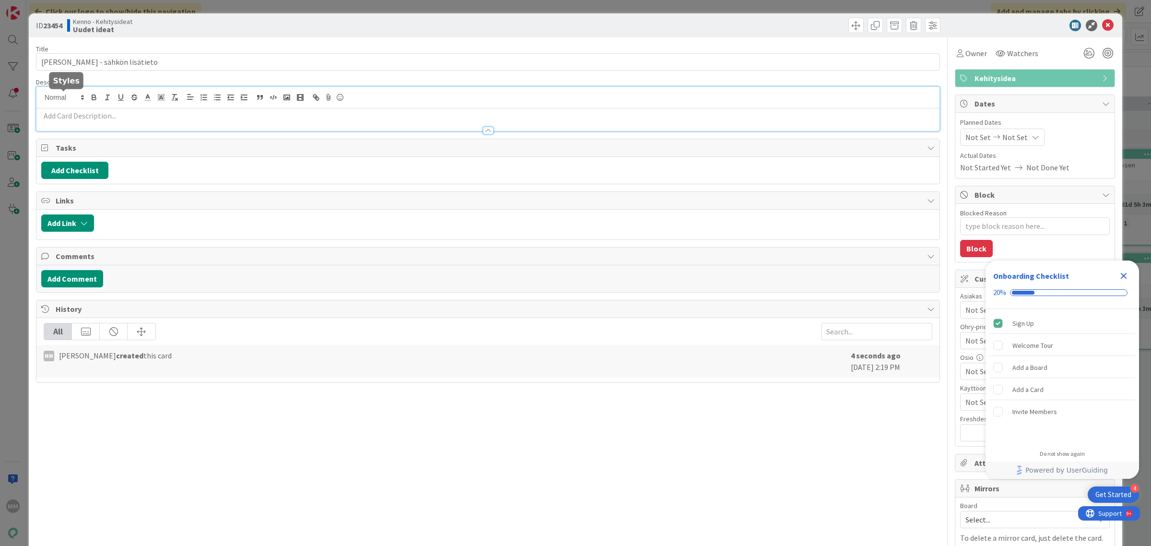
click at [84, 94] on div at bounding box center [487, 109] width 903 height 44
click at [98, 119] on p at bounding box center [487, 115] width 893 height 11
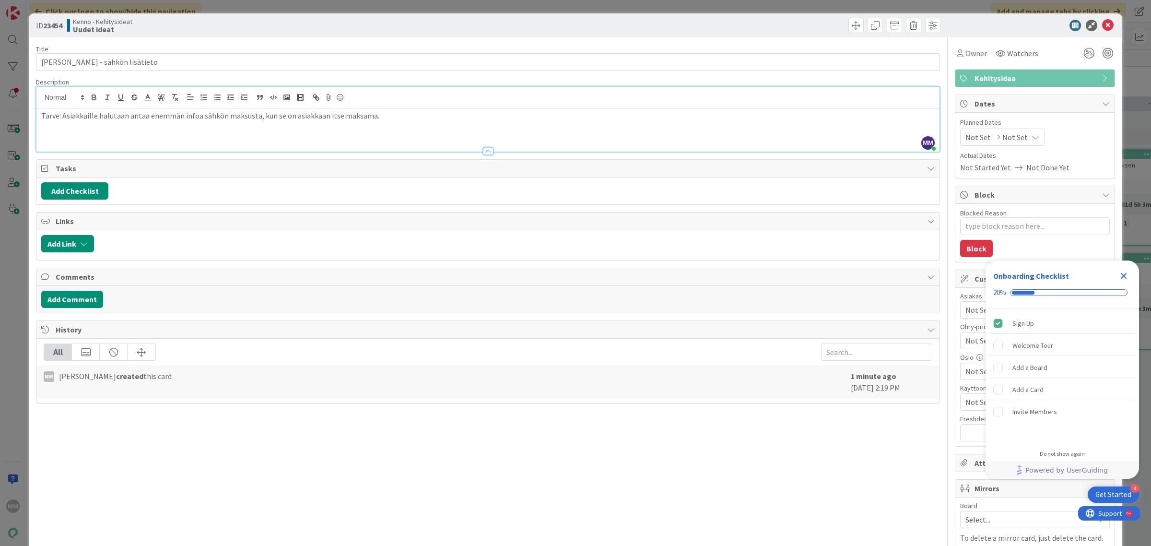
click at [332, 115] on p "Tarve: Asiakkaille halutaan antaa enemmän infoa sähkön maksusta, kun se on asia…" at bounding box center [487, 115] width 893 height 11
drag, startPoint x: 377, startPoint y: 120, endPoint x: 272, endPoint y: 116, distance: 104.6
click at [272, 116] on p "Tarve: Asiakkaille halutaan antaa enemmän infoa sähkön maksusta, kun se on asia…" at bounding box center [487, 115] width 893 height 11
type textarea "x"
